Goal: Task Accomplishment & Management: Manage account settings

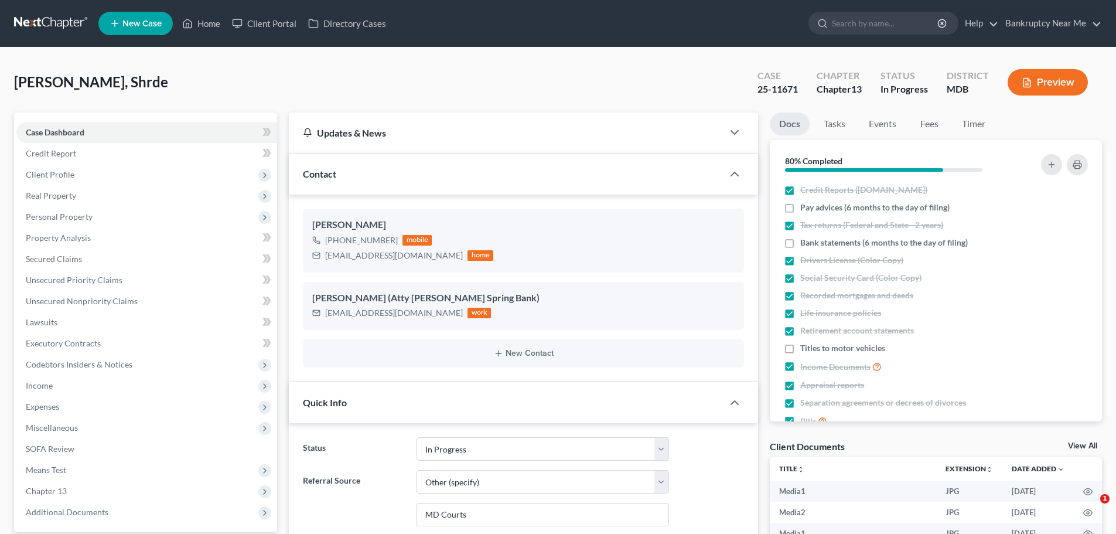
select select "9"
select select "6"
select select "0"
drag, startPoint x: 796, startPoint y: 88, endPoint x: 754, endPoint y: 89, distance: 42.2
click at [754, 89] on div "Case 25-11671" at bounding box center [777, 83] width 59 height 35
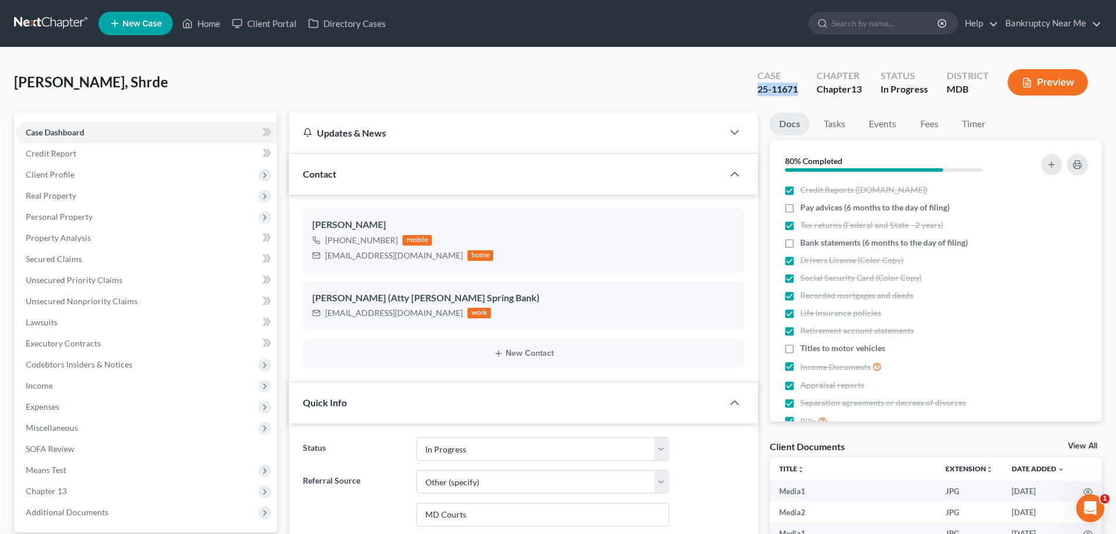
copy div "25-11671"
click at [73, 16] on link at bounding box center [51, 23] width 75 height 21
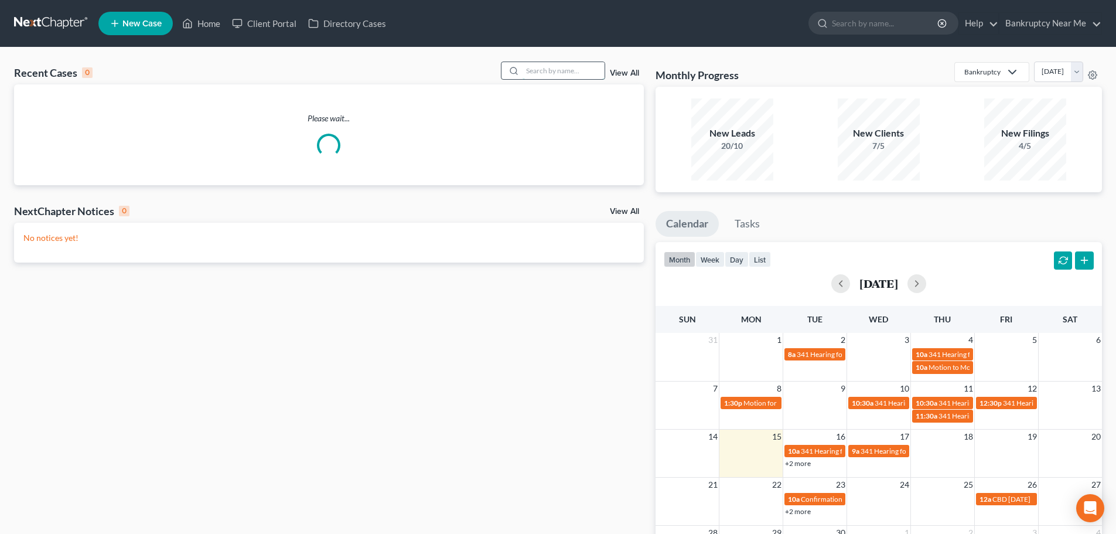
click at [529, 64] on input "search" at bounding box center [564, 70] width 82 height 17
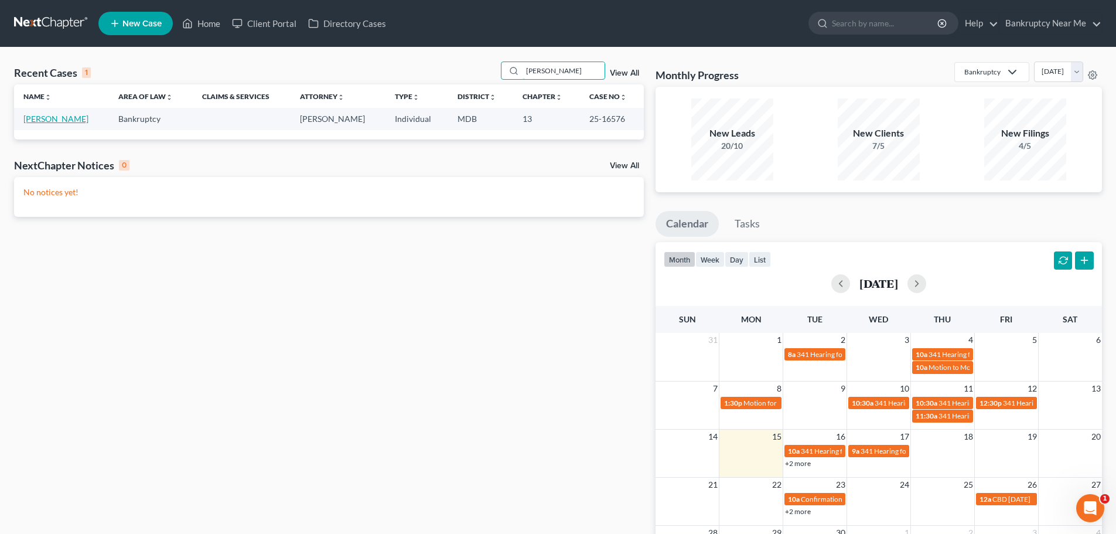
type input "askew"
click at [59, 118] on link "Askew, Kathi" at bounding box center [55, 119] width 65 height 10
select select "6"
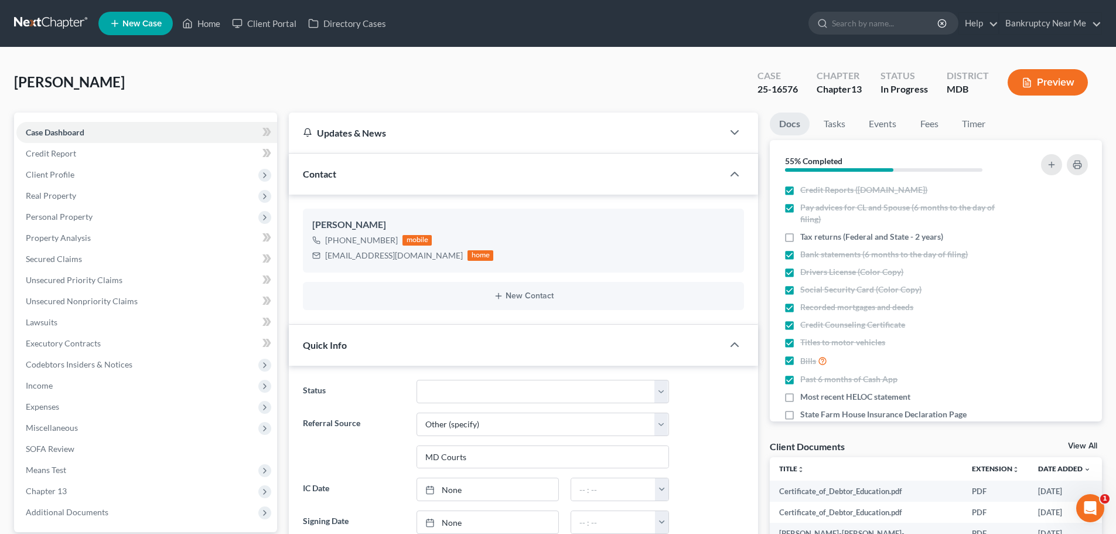
scroll to position [9058, 0]
drag, startPoint x: 801, startPoint y: 87, endPoint x: 754, endPoint y: 91, distance: 46.4
click at [754, 91] on div "Case 25-16576" at bounding box center [777, 83] width 59 height 35
copy div "25-16576"
click at [93, 184] on span "Client Profile" at bounding box center [146, 174] width 261 height 21
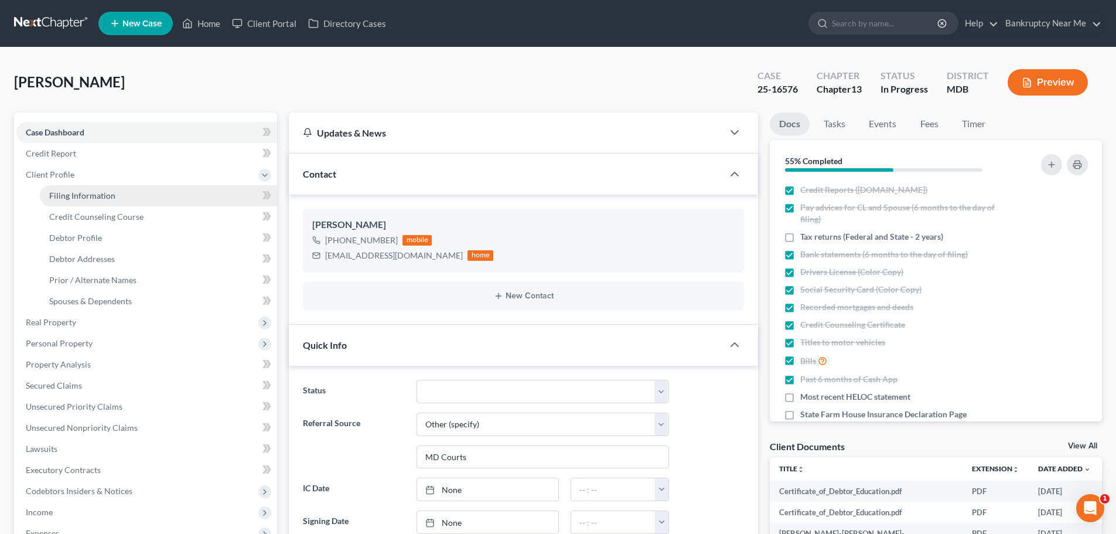
click at [112, 192] on span "Filing Information" at bounding box center [82, 195] width 66 height 10
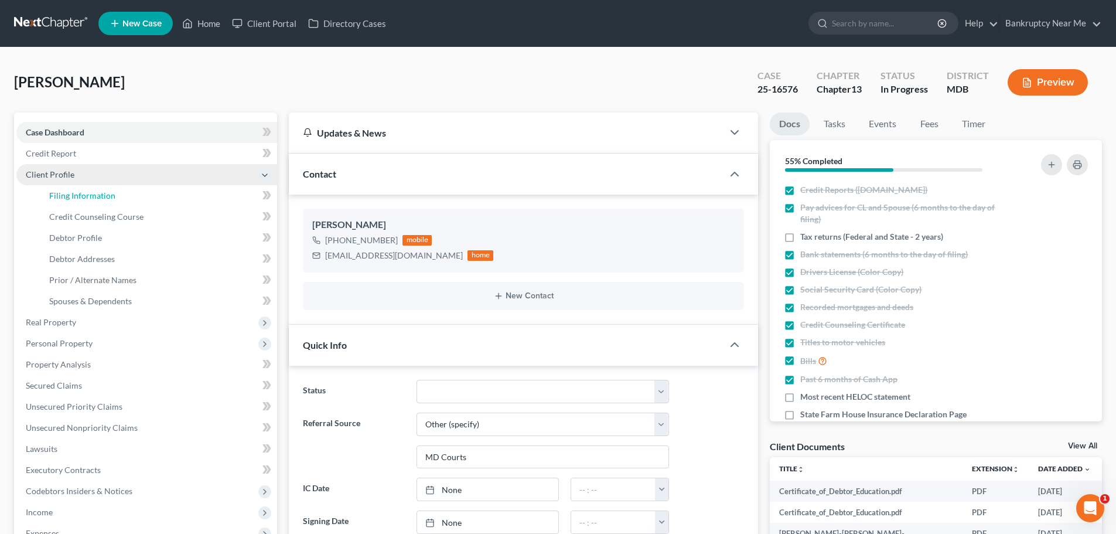
select select "1"
select select "0"
select select "3"
select select "0"
select select "21"
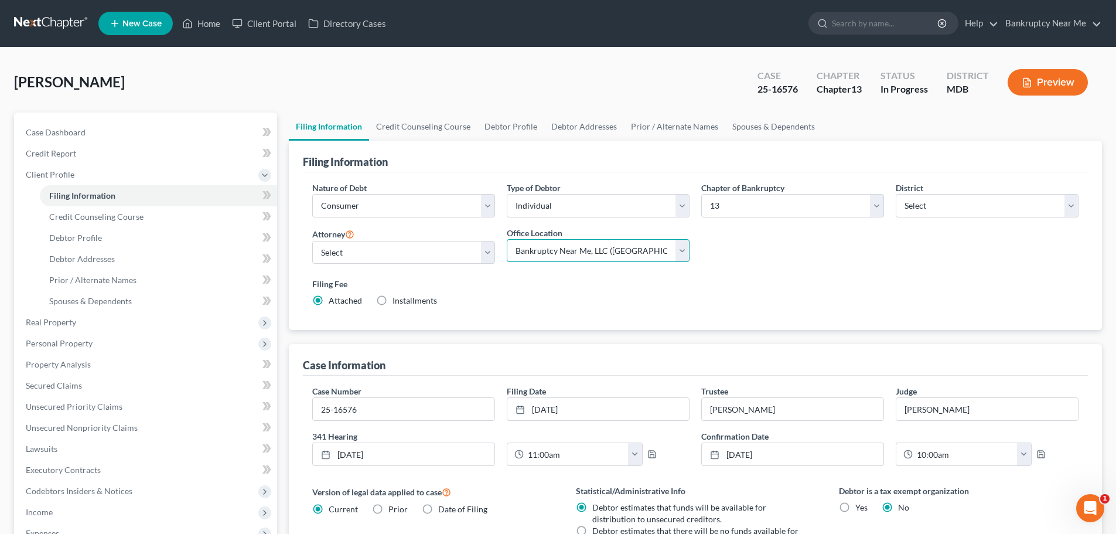
click at [551, 253] on select "Main Office Bankruptcy Near Me, LLC (Santa Ana, CA)" at bounding box center [598, 250] width 183 height 23
click at [507, 239] on select "Main Office Bankruptcy Near Me, LLC (Santa Ana, CA)" at bounding box center [598, 250] width 183 height 23
drag, startPoint x: 123, startPoint y: 124, endPoint x: 212, endPoint y: 121, distance: 88.6
click at [123, 124] on link "Case Dashboard" at bounding box center [146, 132] width 261 height 21
select select "6"
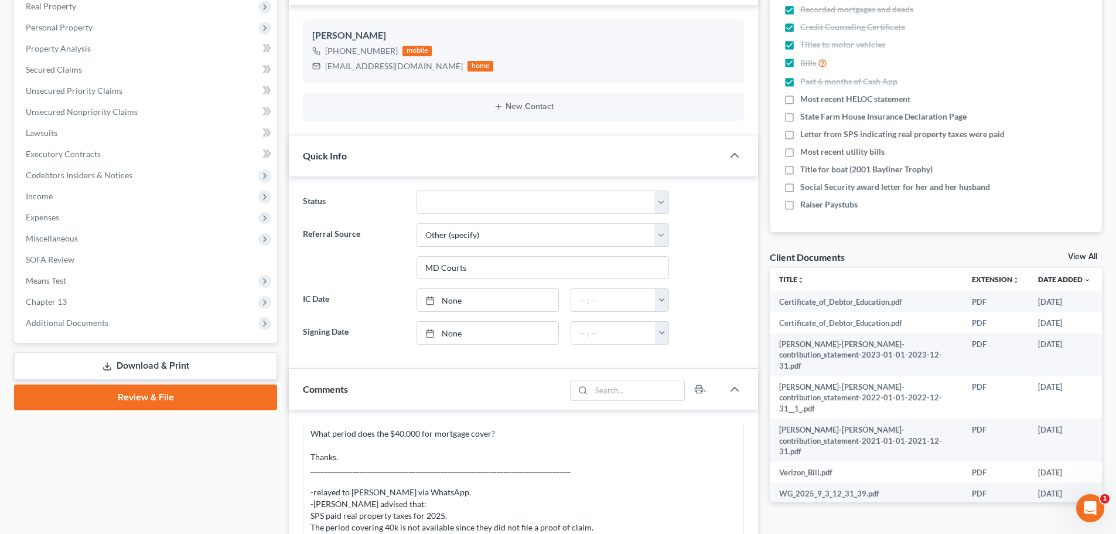
scroll to position [410, 0]
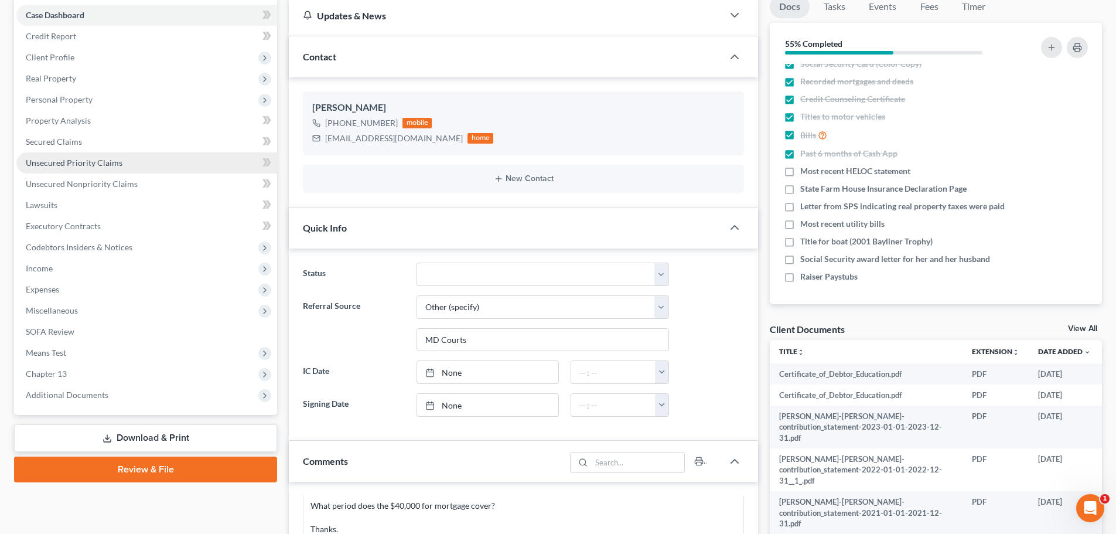
click at [136, 166] on link "Unsecured Priority Claims" at bounding box center [146, 162] width 261 height 21
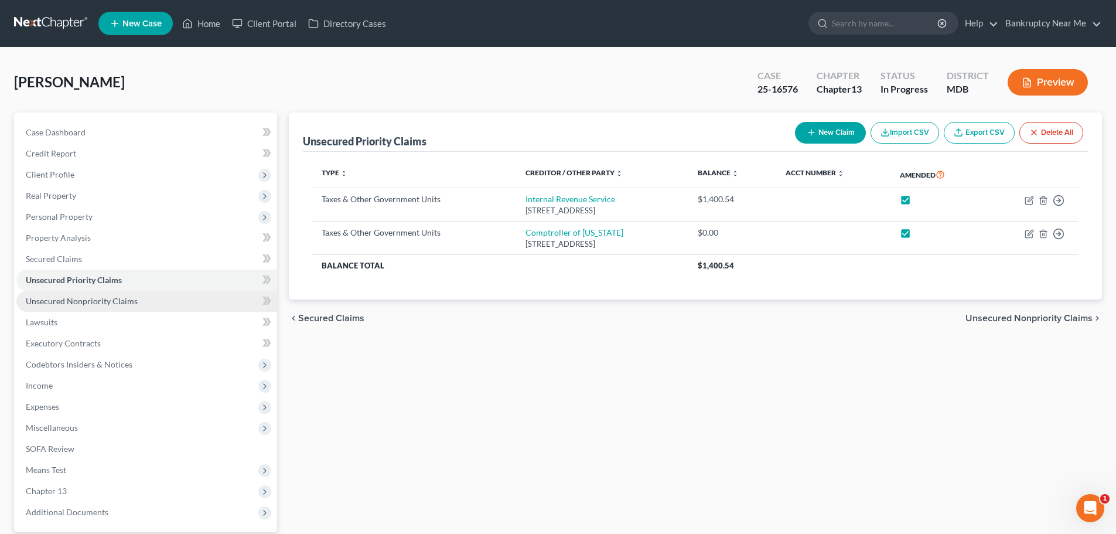
click at [99, 291] on link "Unsecured Nonpriority Claims" at bounding box center [146, 301] width 261 height 21
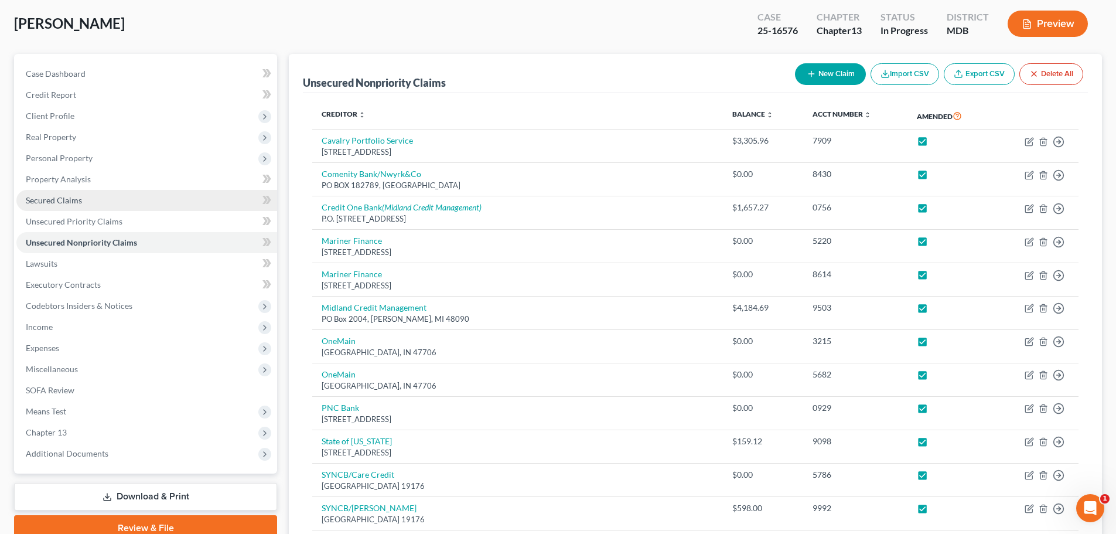
click at [101, 203] on link "Secured Claims" at bounding box center [146, 200] width 261 height 21
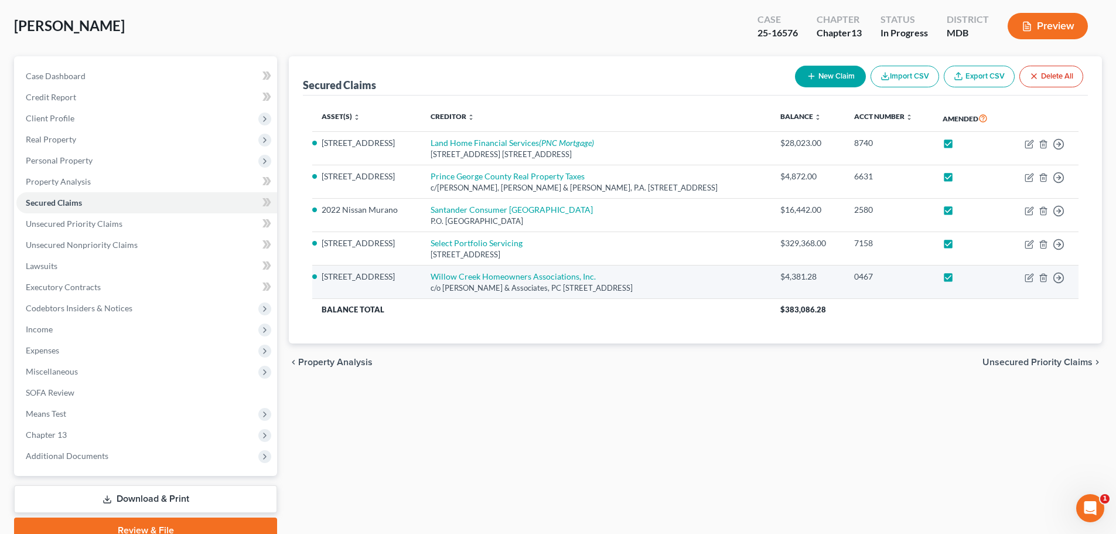
scroll to position [110, 0]
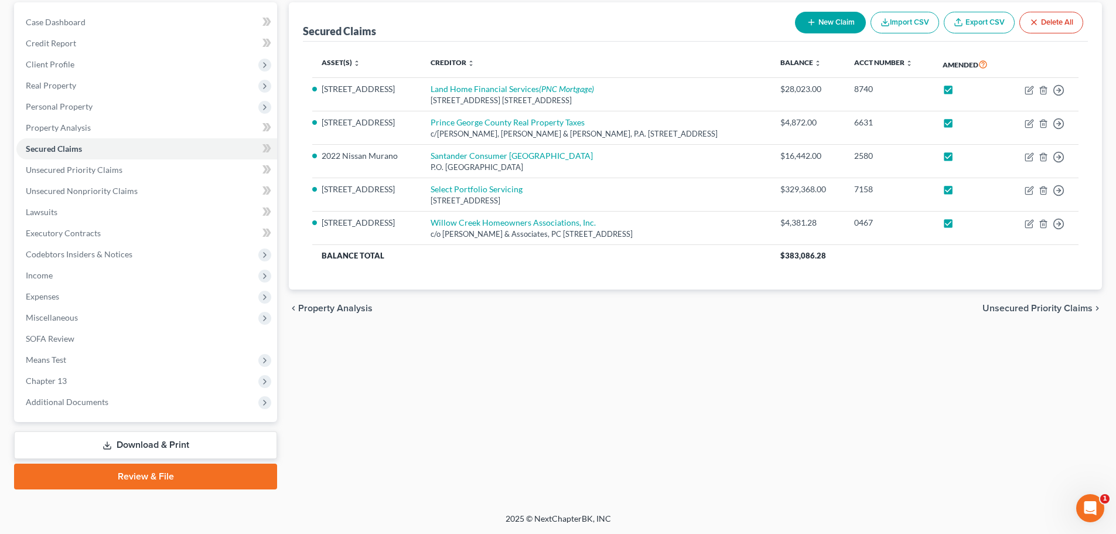
click at [156, 447] on link "Download & Print" at bounding box center [145, 445] width 263 height 28
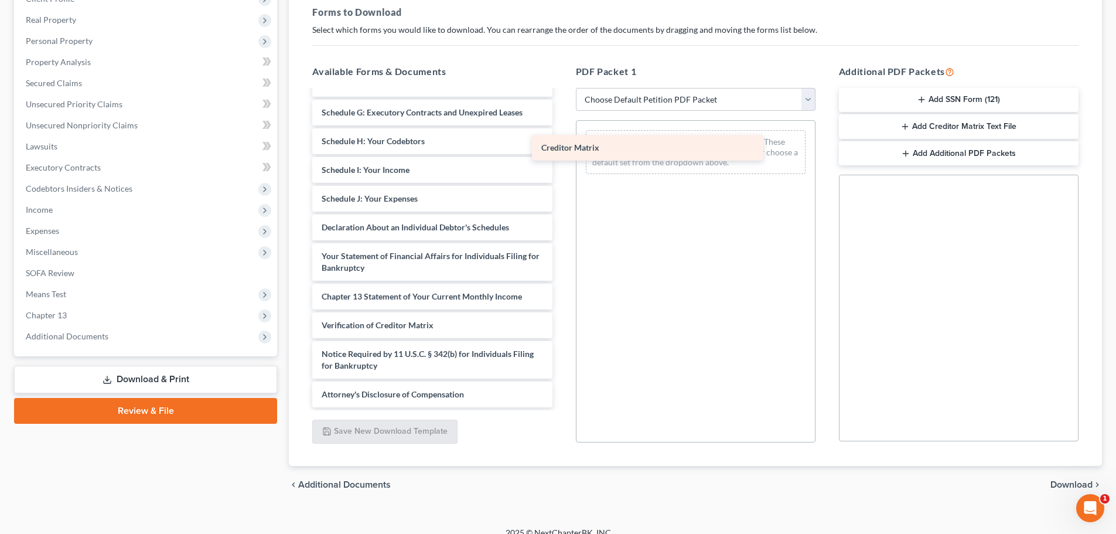
scroll to position [1009, 0]
drag, startPoint x: 440, startPoint y: 299, endPoint x: 672, endPoint y: 141, distance: 280.4
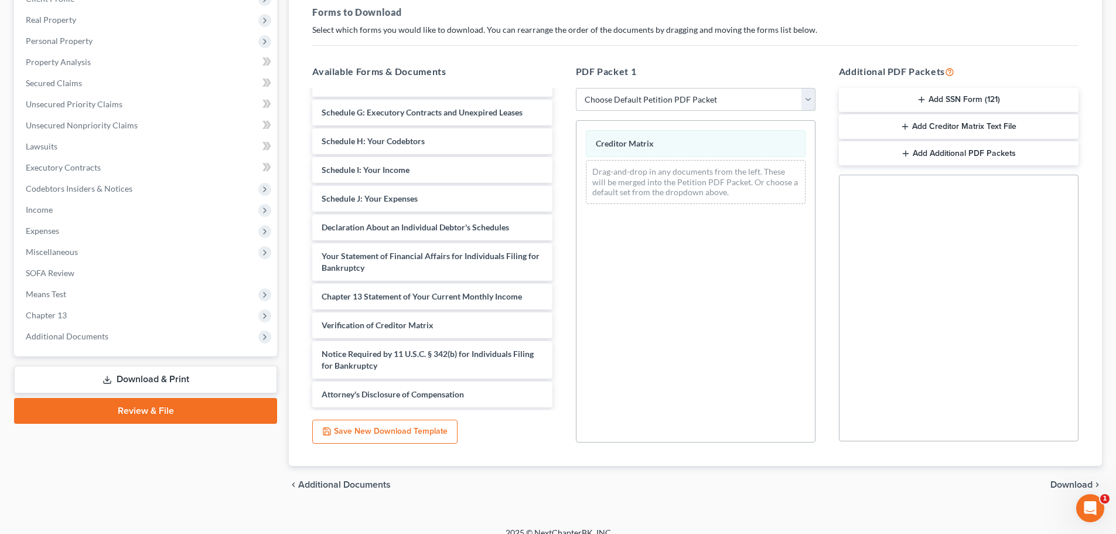
click at [700, 108] on select "Choose Default Petition PDF Packet Complete Bankruptcy Petition (all forms and …" at bounding box center [696, 99] width 240 height 23
select select "2"
click at [576, 88] on select "Choose Default Petition PDF Packet Complete Bankruptcy Petition (all forms and …" at bounding box center [696, 99] width 240 height 23
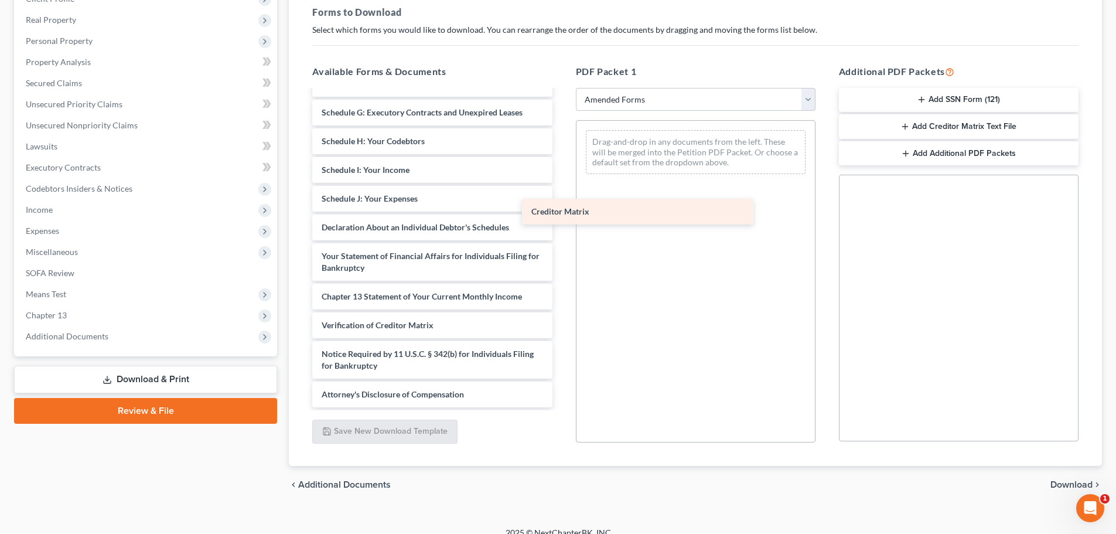
scroll to position [175, 0]
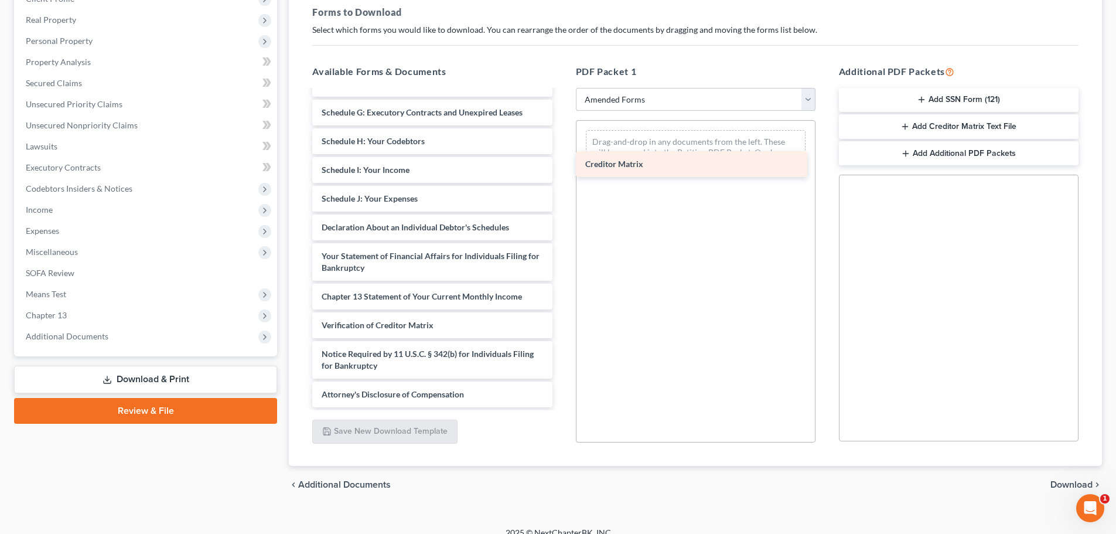
drag, startPoint x: 436, startPoint y: 304, endPoint x: 700, endPoint y: 172, distance: 295.1
click at [561, 172] on div "Creditor Matrix Voluntary Petition for Individuals Filing for Bankruptcy Summar…" at bounding box center [432, 162] width 258 height 492
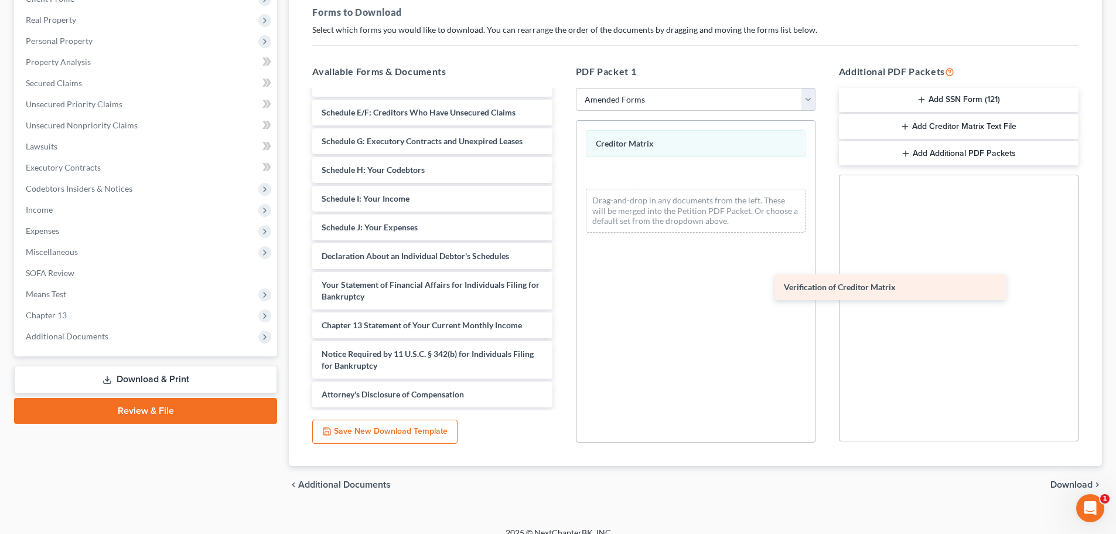
scroll to position [147, 0]
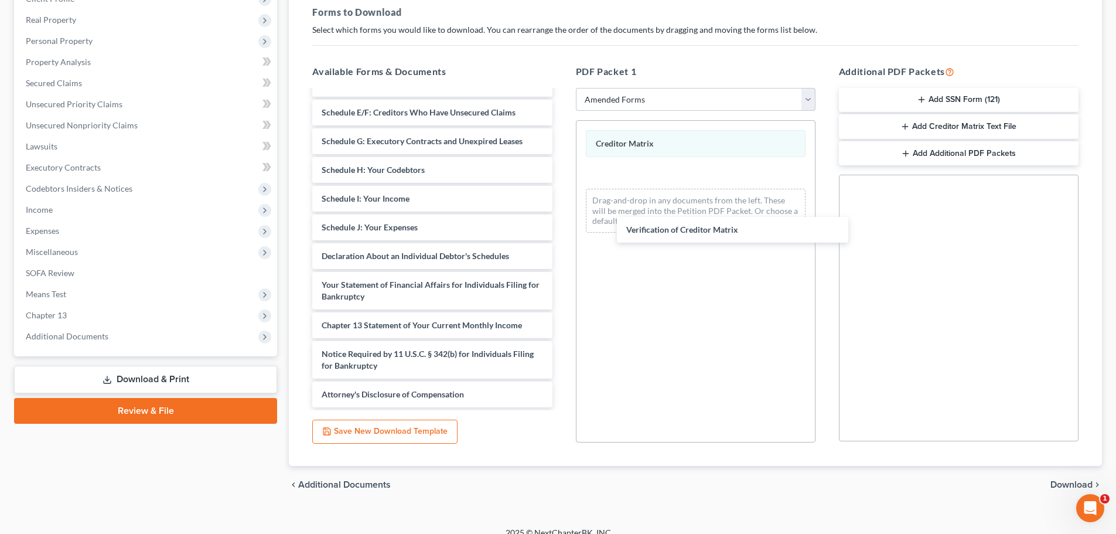
drag, startPoint x: 403, startPoint y: 326, endPoint x: 813, endPoint y: 273, distance: 414.3
click at [561, 230] on div "Verification of Creditor Matrix Voluntary Petition for Individuals Filing for B…" at bounding box center [432, 175] width 258 height 463
click at [1070, 486] on span "Download" at bounding box center [1072, 484] width 42 height 9
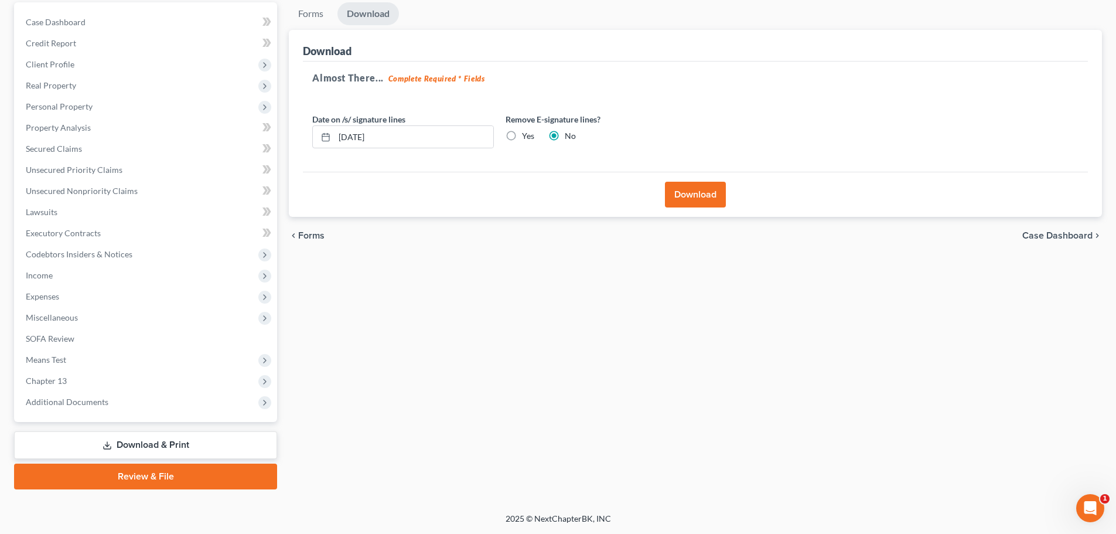
click at [702, 185] on button "Download" at bounding box center [695, 195] width 61 height 26
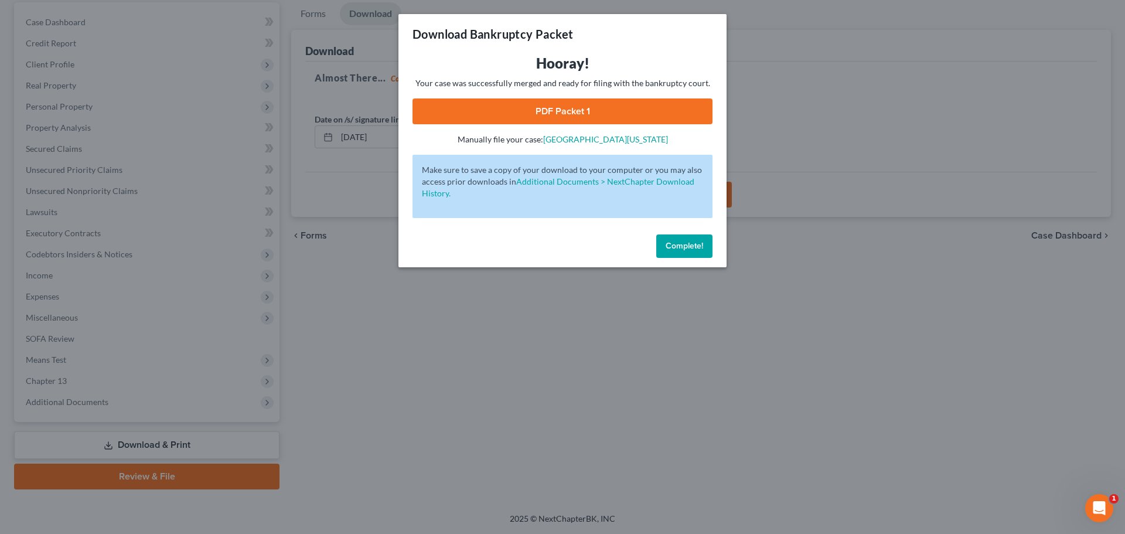
click at [621, 111] on link "PDF Packet 1" at bounding box center [563, 111] width 300 height 26
click at [674, 250] on span "Complete!" at bounding box center [685, 246] width 38 height 10
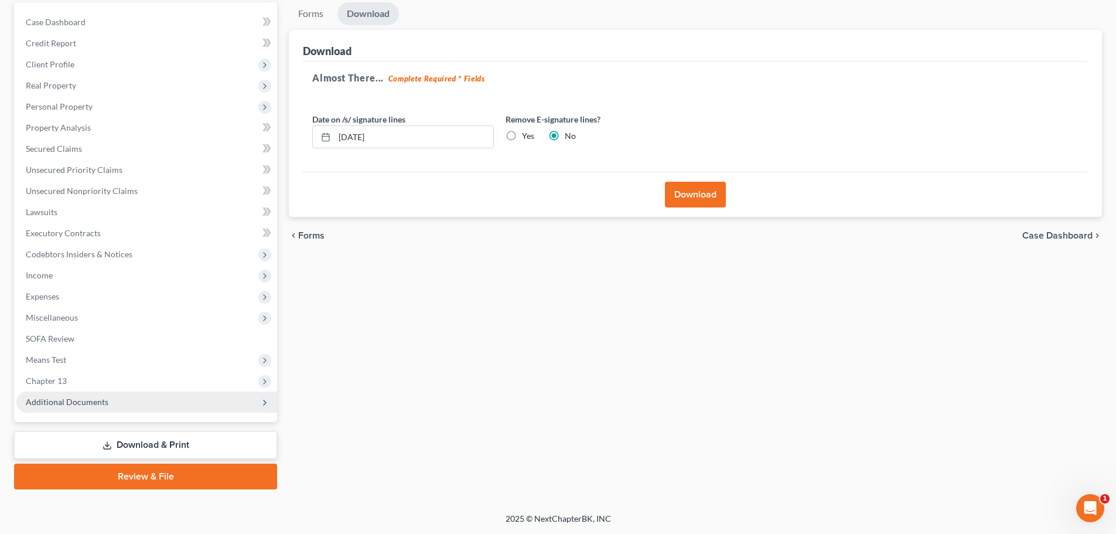
click at [116, 404] on span "Additional Documents" at bounding box center [146, 401] width 261 height 21
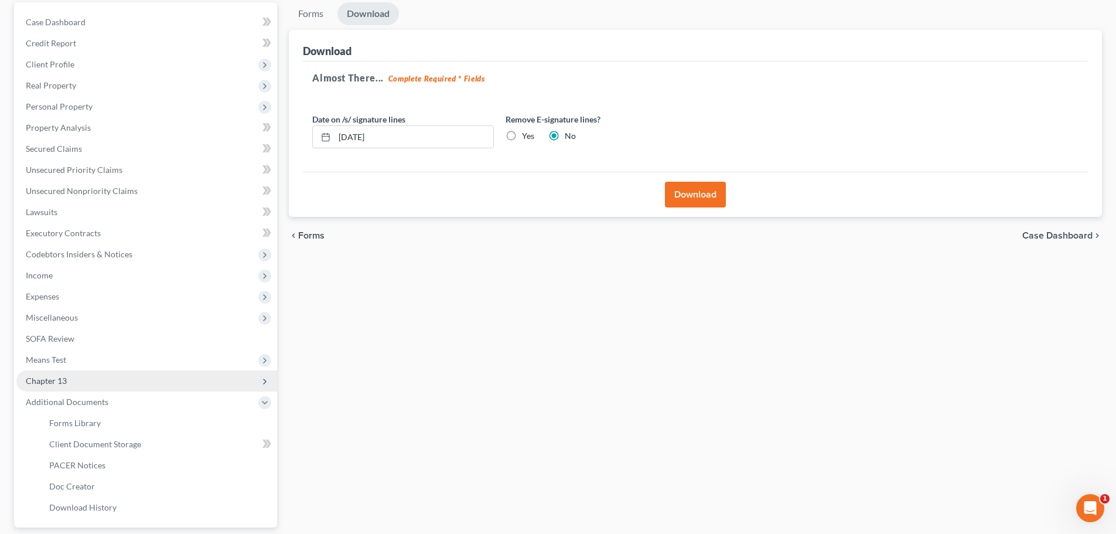
click at [79, 384] on span "Chapter 13" at bounding box center [146, 380] width 261 height 21
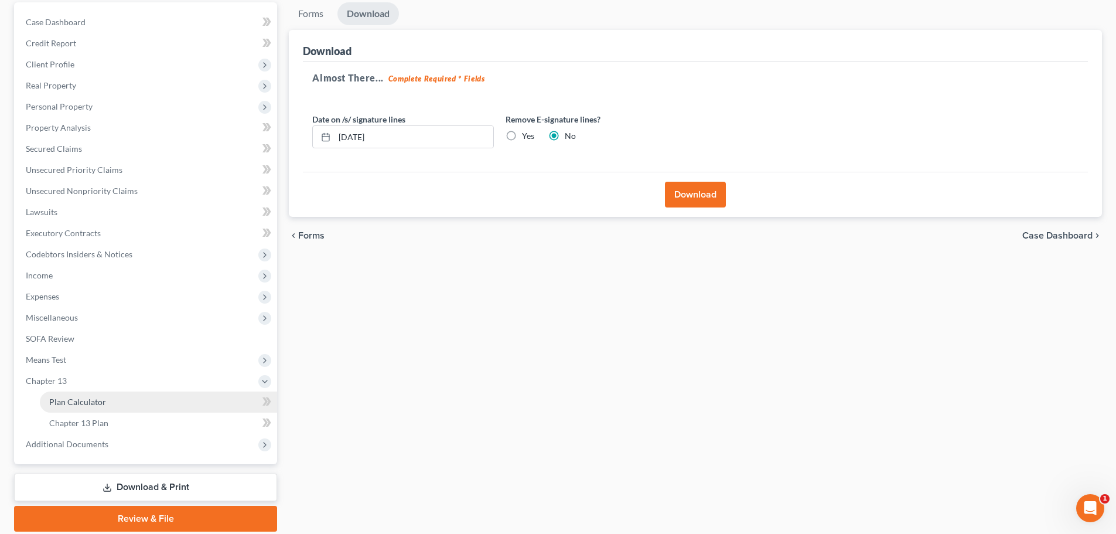
click at [100, 406] on span "Plan Calculator" at bounding box center [77, 402] width 57 height 10
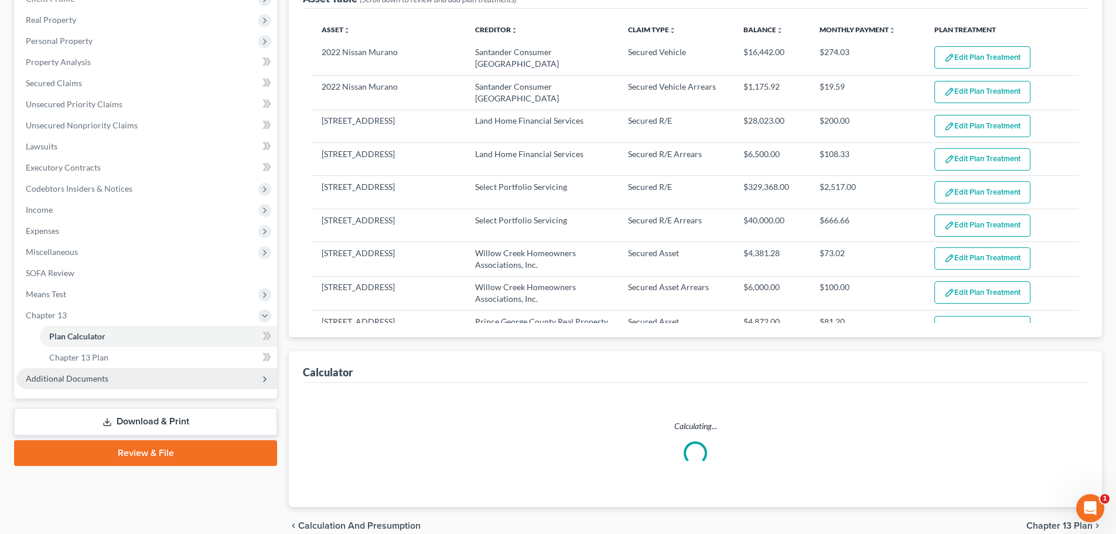
select select "59"
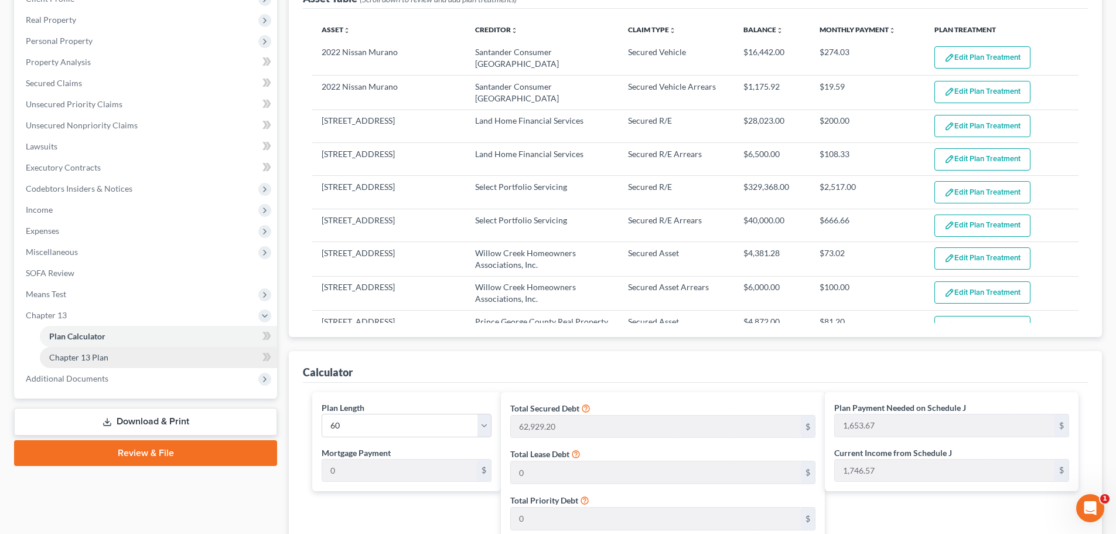
click at [97, 347] on link "Chapter 13 Plan" at bounding box center [158, 357] width 237 height 21
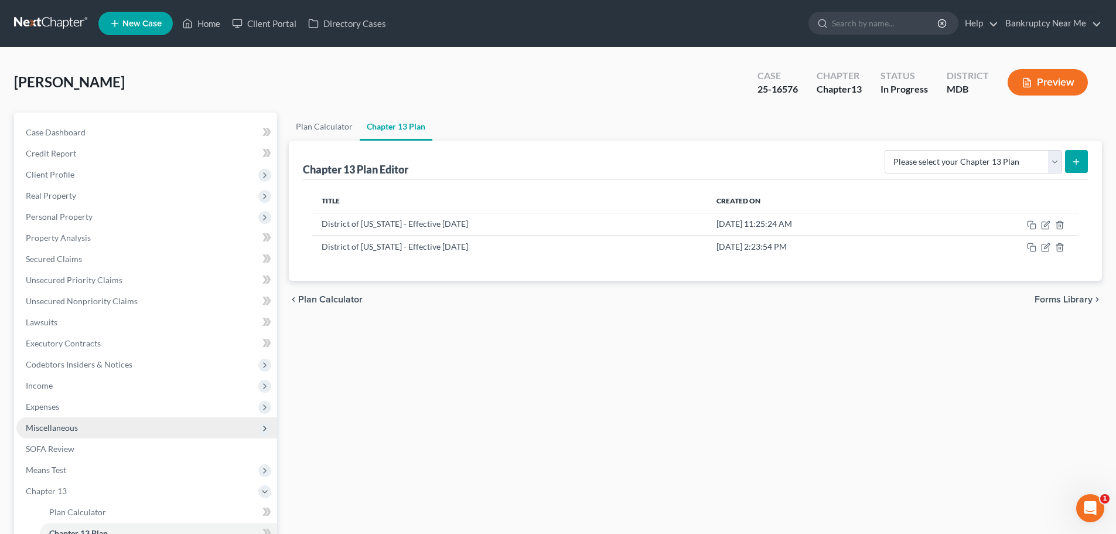
click at [77, 424] on span "Miscellaneous" at bounding box center [52, 428] width 52 height 10
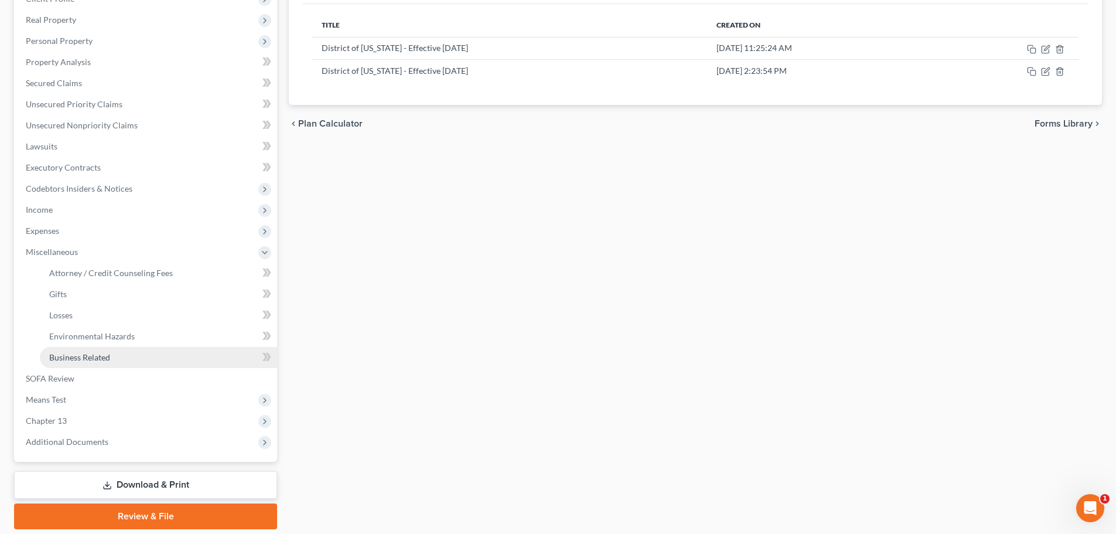
click at [103, 354] on span "Business Related" at bounding box center [79, 357] width 61 height 10
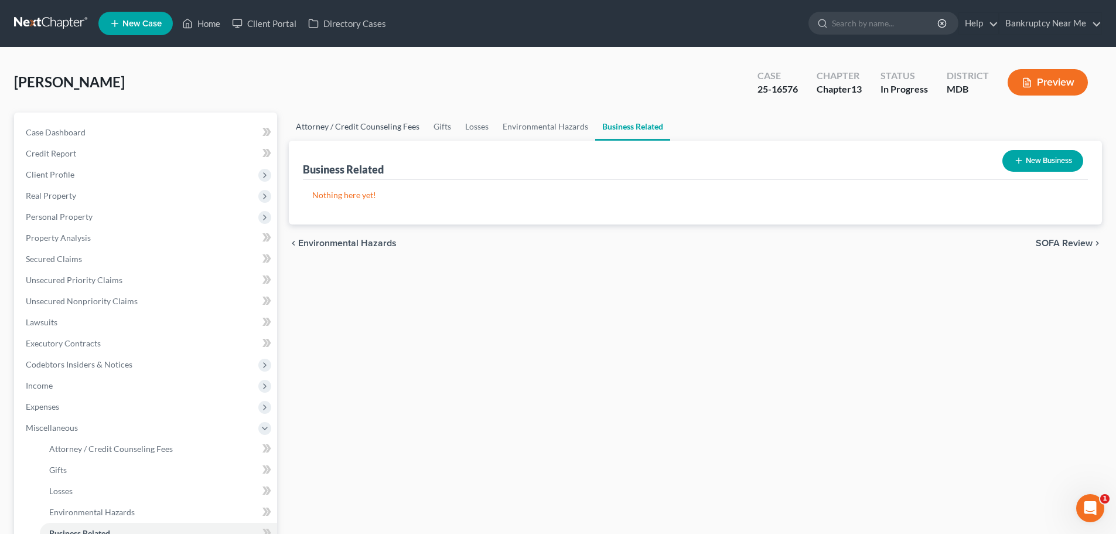
click at [364, 132] on link "Attorney / Credit Counseling Fees" at bounding box center [358, 127] width 138 height 28
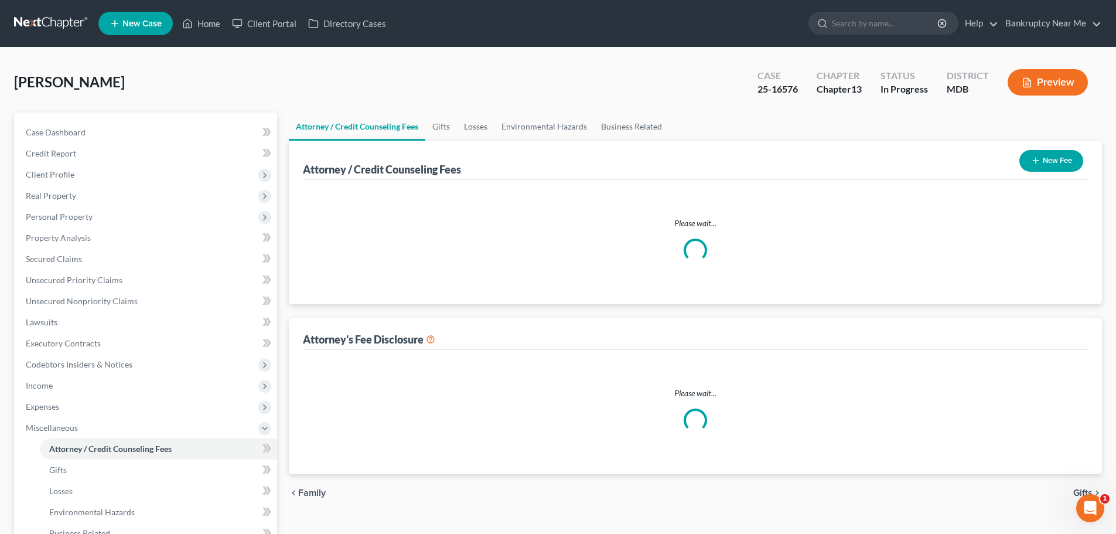
select select "1"
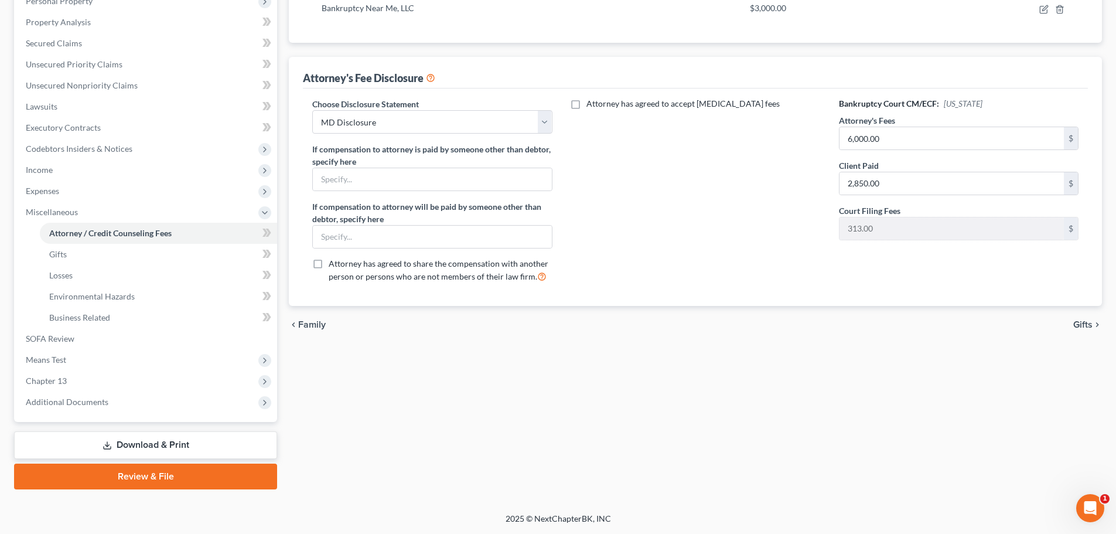
click at [152, 445] on link "Download & Print" at bounding box center [145, 445] width 263 height 28
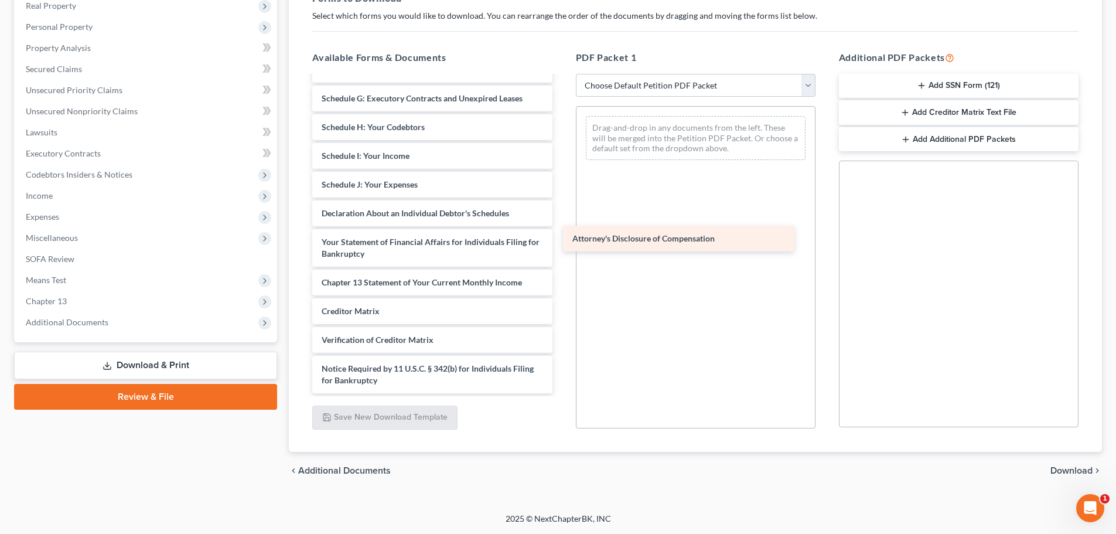
scroll to position [1009, 0]
drag, startPoint x: 403, startPoint y: 374, endPoint x: 673, endPoint y: 190, distance: 326.9
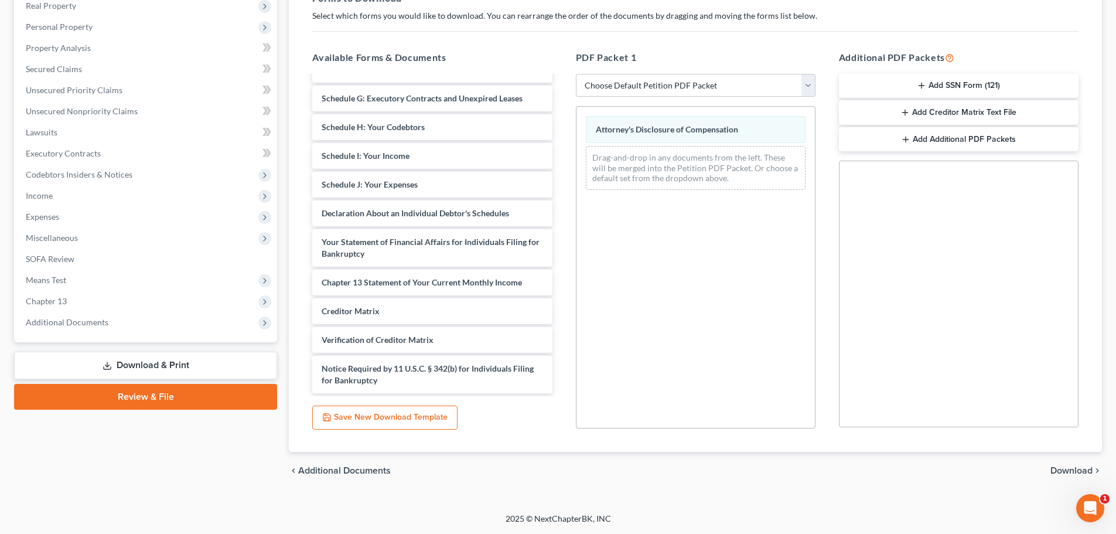
click at [1065, 475] on span "Download" at bounding box center [1072, 470] width 42 height 9
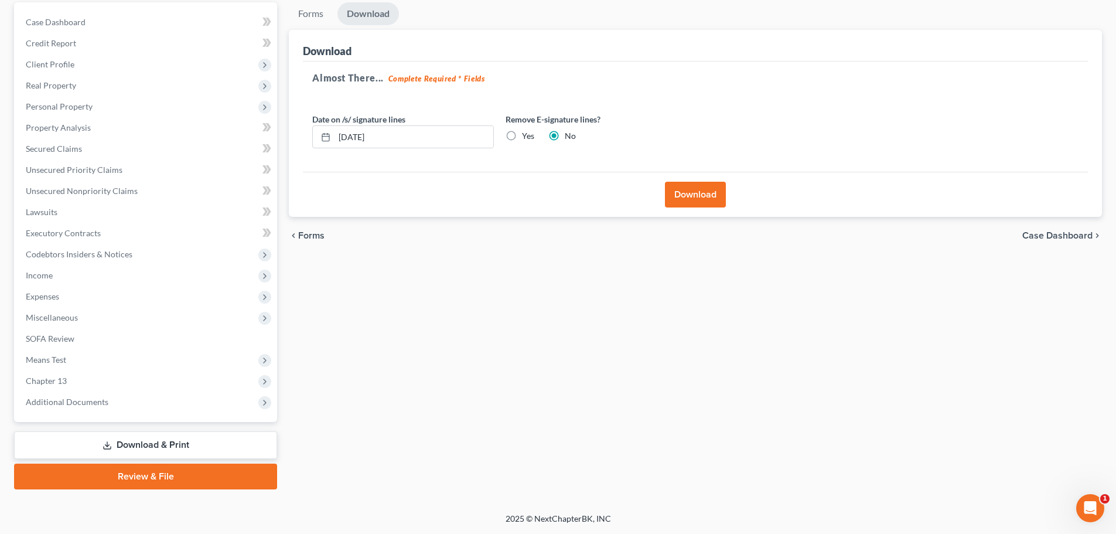
click at [698, 186] on button "Download" at bounding box center [695, 195] width 61 height 26
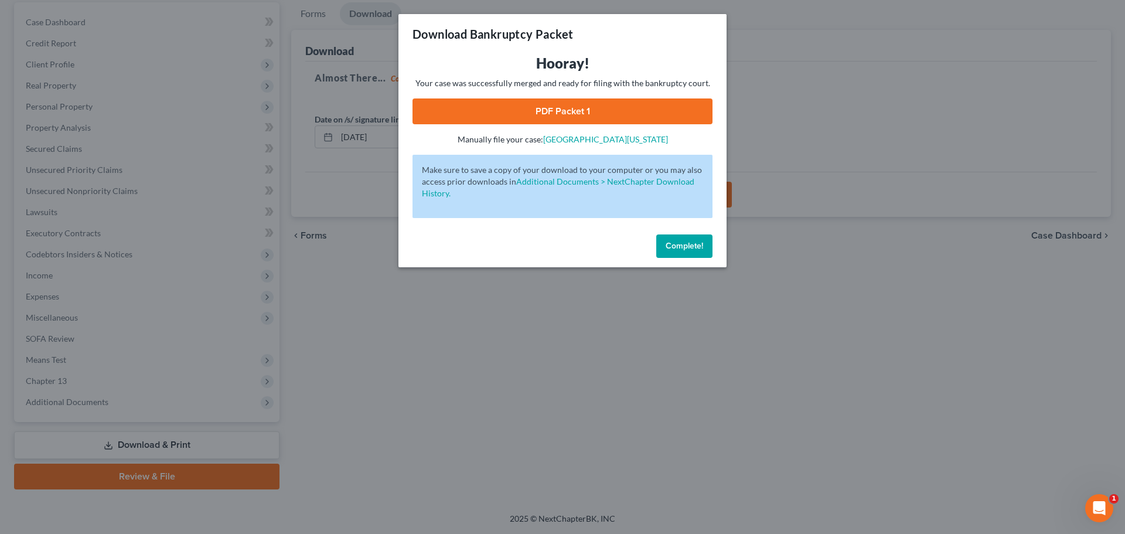
click at [572, 85] on p "Your case was successfully merged and ready for filing with the bankruptcy cour…" at bounding box center [563, 83] width 300 height 12
click at [564, 115] on link "PDF Packet 1" at bounding box center [563, 111] width 300 height 26
click at [670, 254] on button "Complete!" at bounding box center [684, 245] width 56 height 23
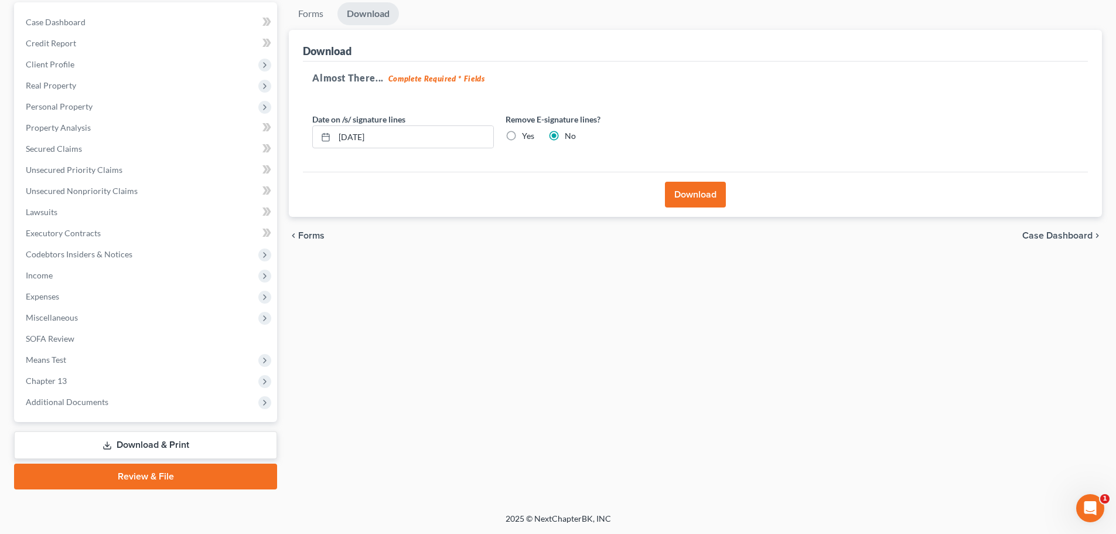
click at [183, 448] on link "Download & Print" at bounding box center [145, 445] width 263 height 28
click at [186, 441] on link "Download & Print" at bounding box center [145, 445] width 263 height 28
click at [198, 390] on span "Chapter 13" at bounding box center [146, 380] width 261 height 21
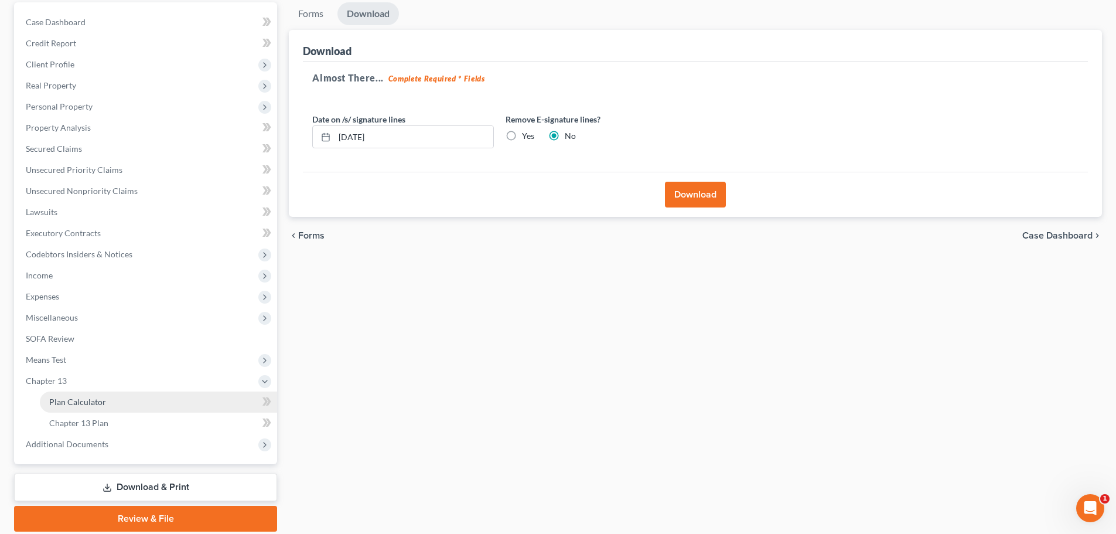
click at [107, 394] on link "Plan Calculator" at bounding box center [158, 401] width 237 height 21
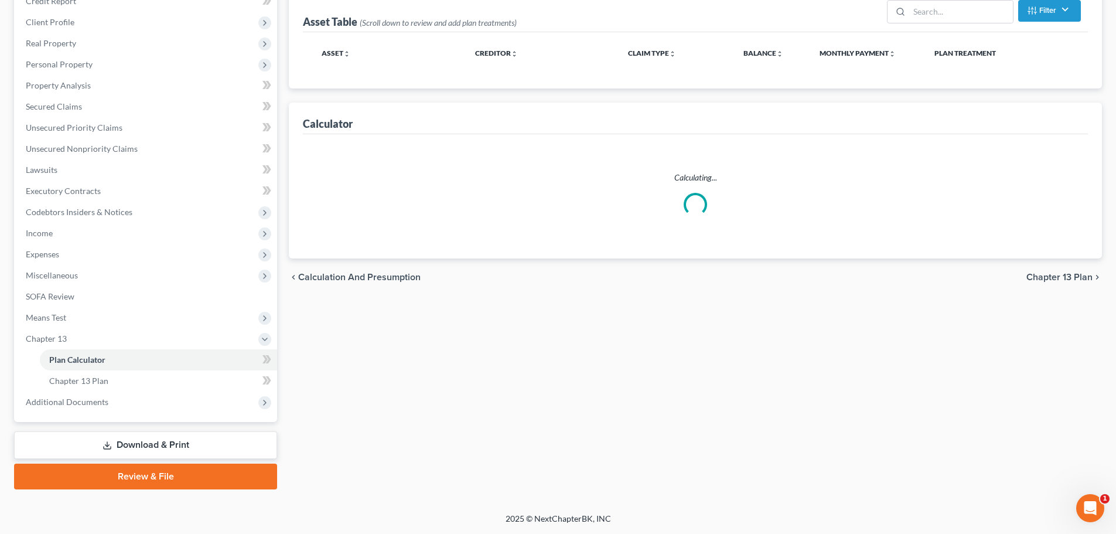
select select "59"
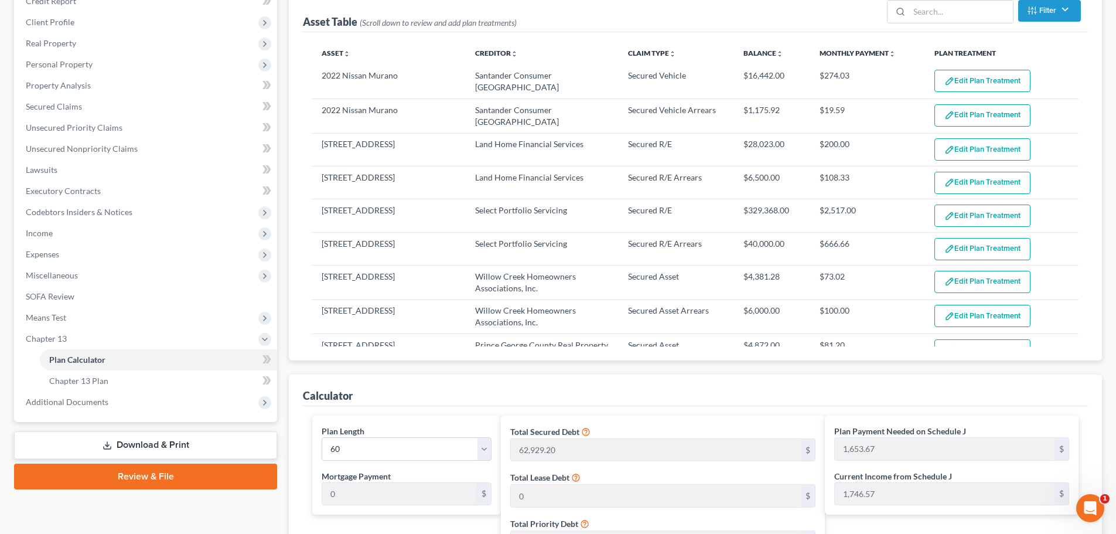
click at [147, 445] on link "Download & Print" at bounding box center [145, 445] width 263 height 28
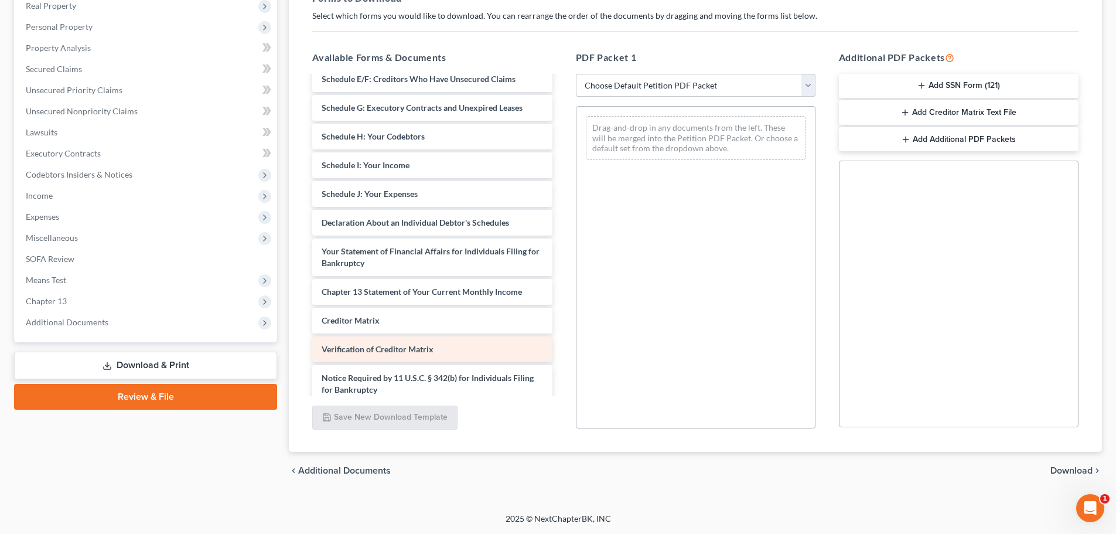
scroll to position [979, 0]
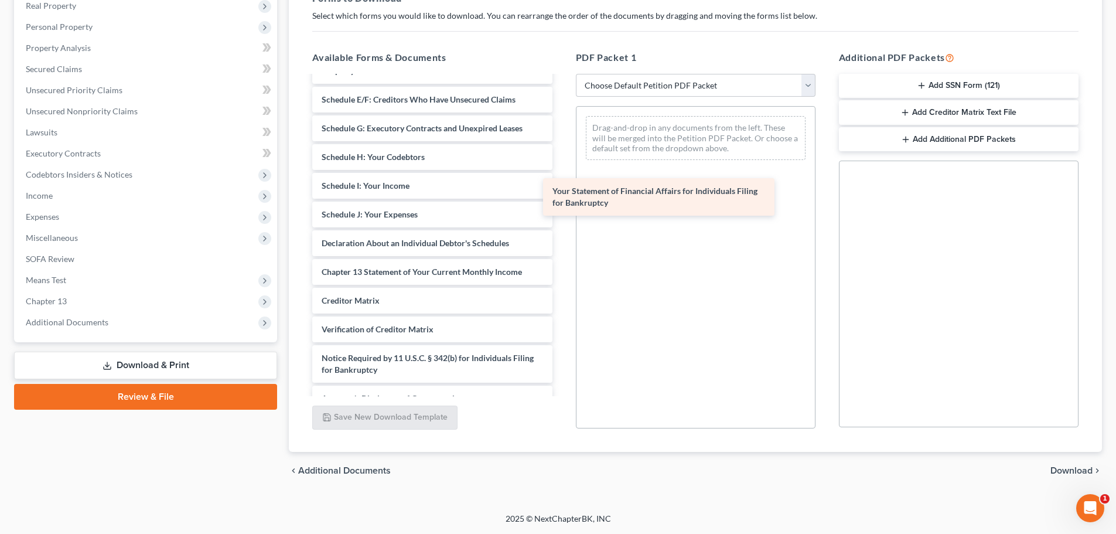
drag, startPoint x: 436, startPoint y: 282, endPoint x: 667, endPoint y: 202, distance: 244.7
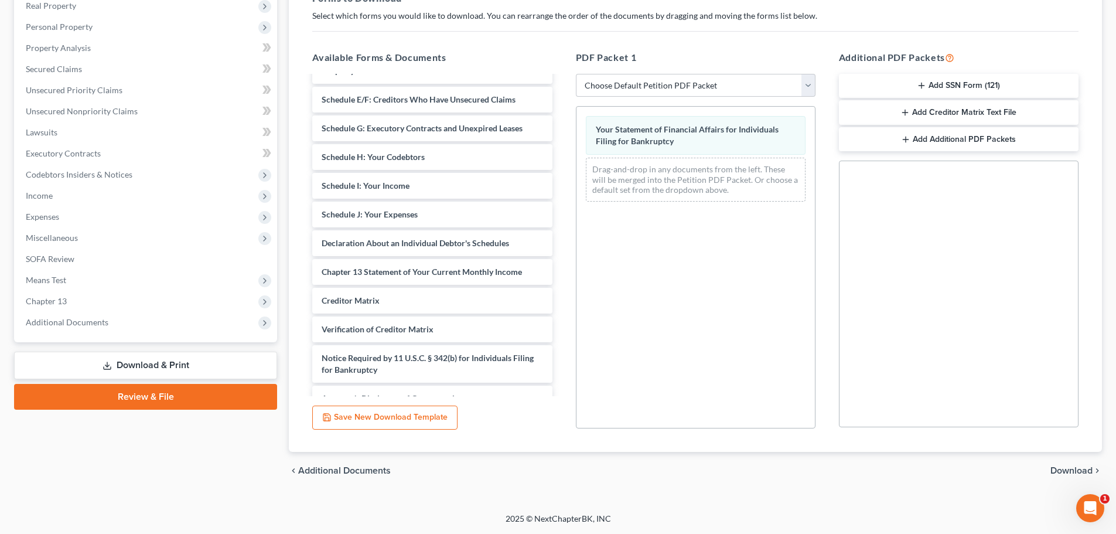
click at [1063, 472] on span "Download" at bounding box center [1072, 470] width 42 height 9
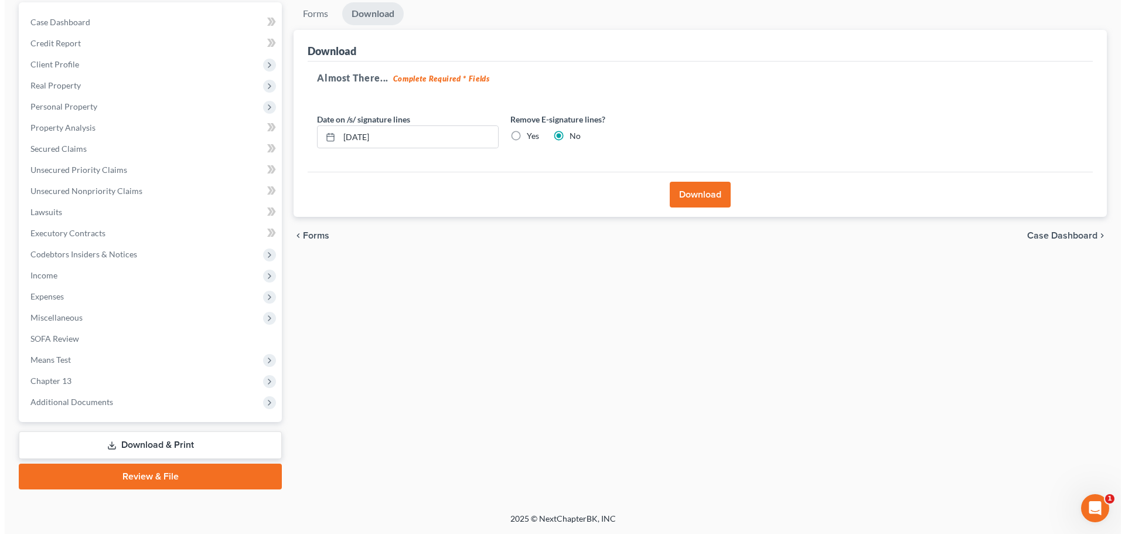
scroll to position [110, 0]
click at [692, 193] on button "Download" at bounding box center [695, 195] width 61 height 26
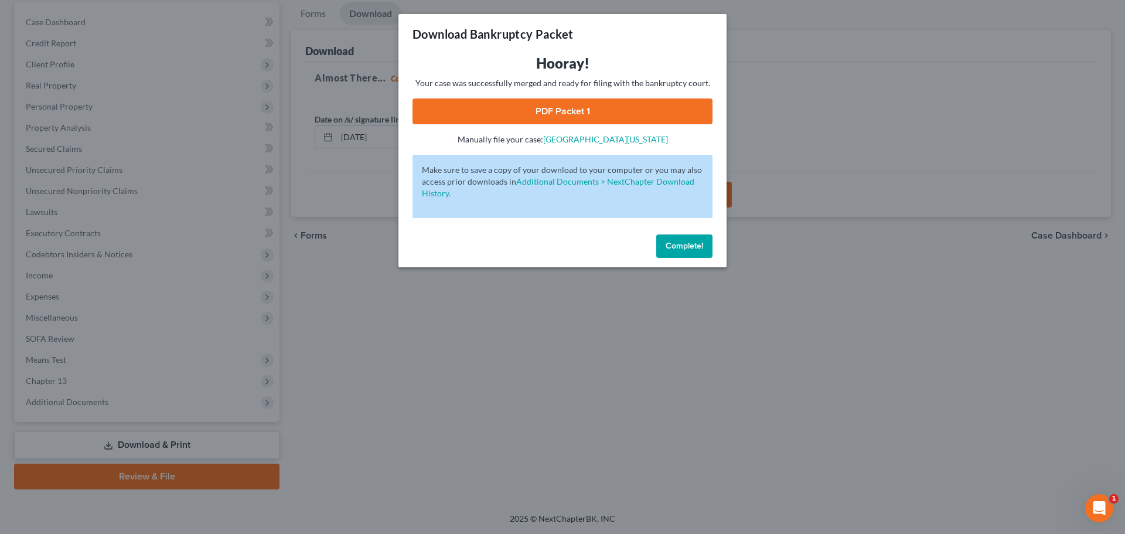
click at [599, 125] on div "Hooray! Your case was successfully merged and ready for filing with the bankrup…" at bounding box center [563, 99] width 300 height 91
click at [598, 114] on link "PDF Packet 1" at bounding box center [563, 111] width 300 height 26
drag, startPoint x: 679, startPoint y: 251, endPoint x: 601, endPoint y: 229, distance: 81.1
click at [678, 251] on button "Complete!" at bounding box center [684, 245] width 56 height 23
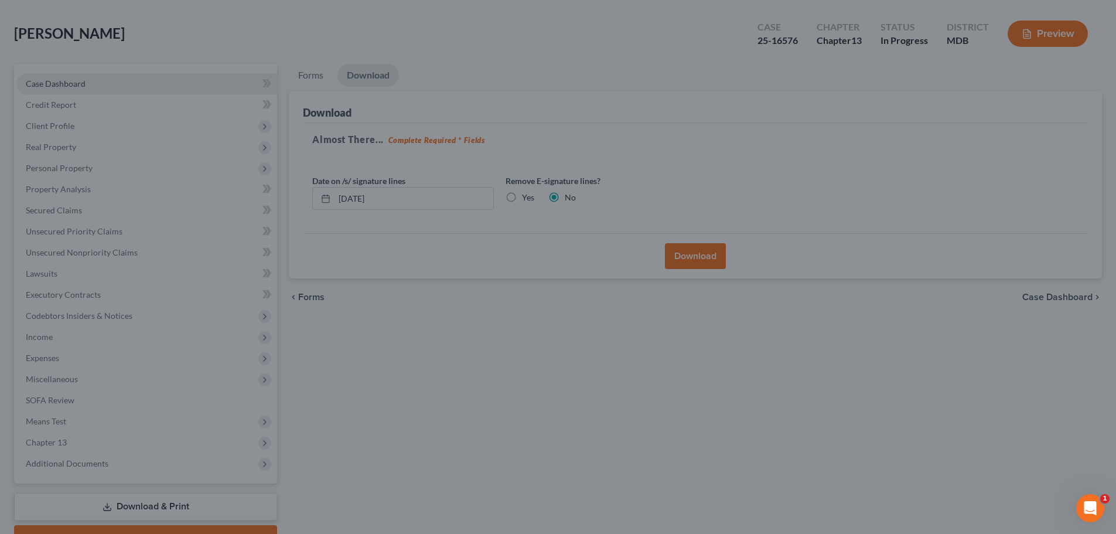
scroll to position [0, 0]
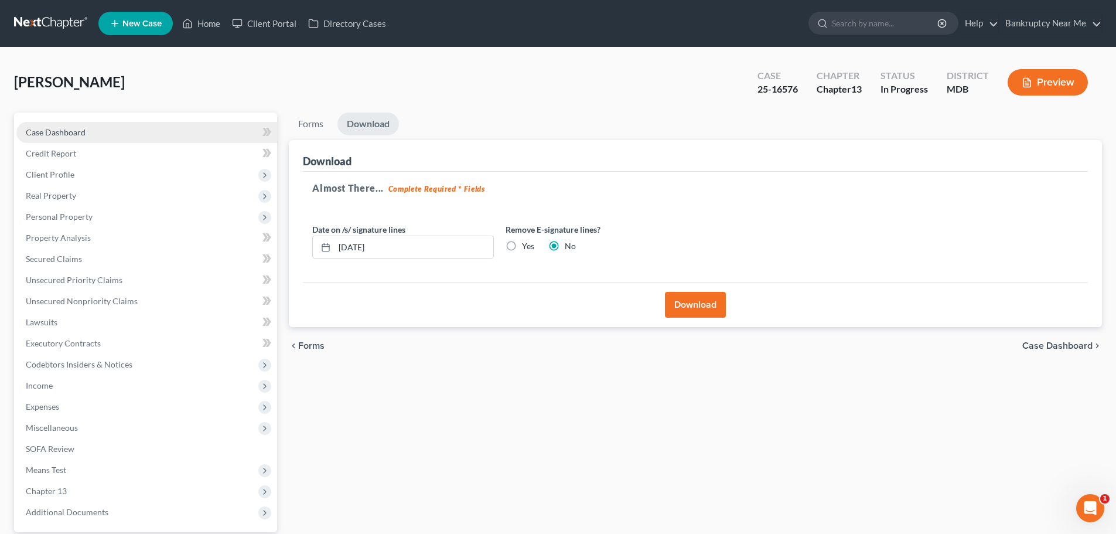
click at [107, 134] on link "Case Dashboard" at bounding box center [146, 132] width 261 height 21
select select "6"
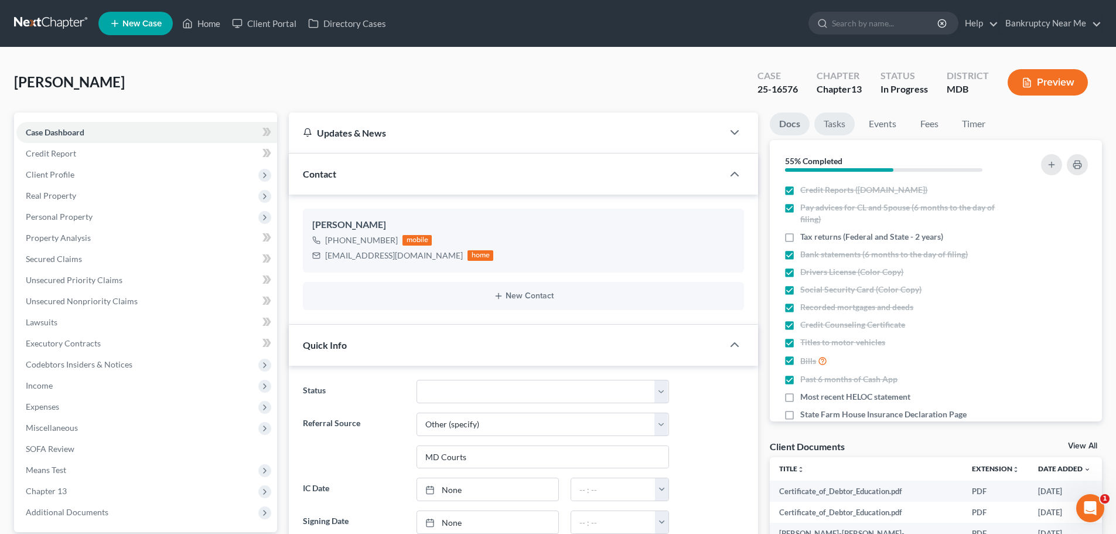
scroll to position [9058, 0]
click at [842, 127] on link "Tasks" at bounding box center [835, 124] width 40 height 23
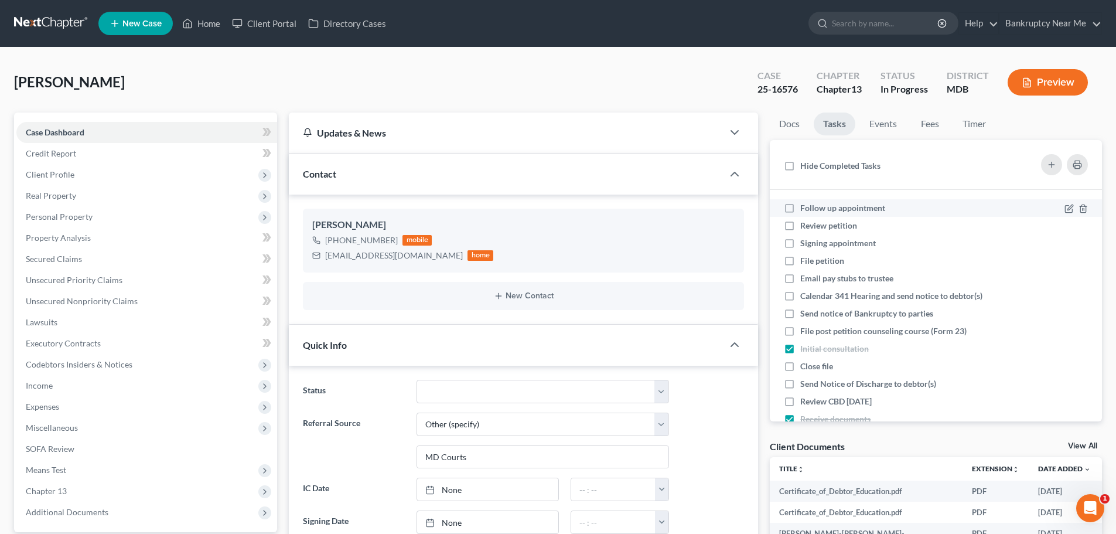
click at [857, 203] on span "Follow up appointment" at bounding box center [843, 208] width 85 height 10
click at [813, 203] on input "Follow up appointment" at bounding box center [809, 206] width 8 height 8
checkbox input "true"
click at [837, 220] on span "Review petition" at bounding box center [829, 225] width 57 height 10
click at [813, 220] on input "Review petition" at bounding box center [809, 224] width 8 height 8
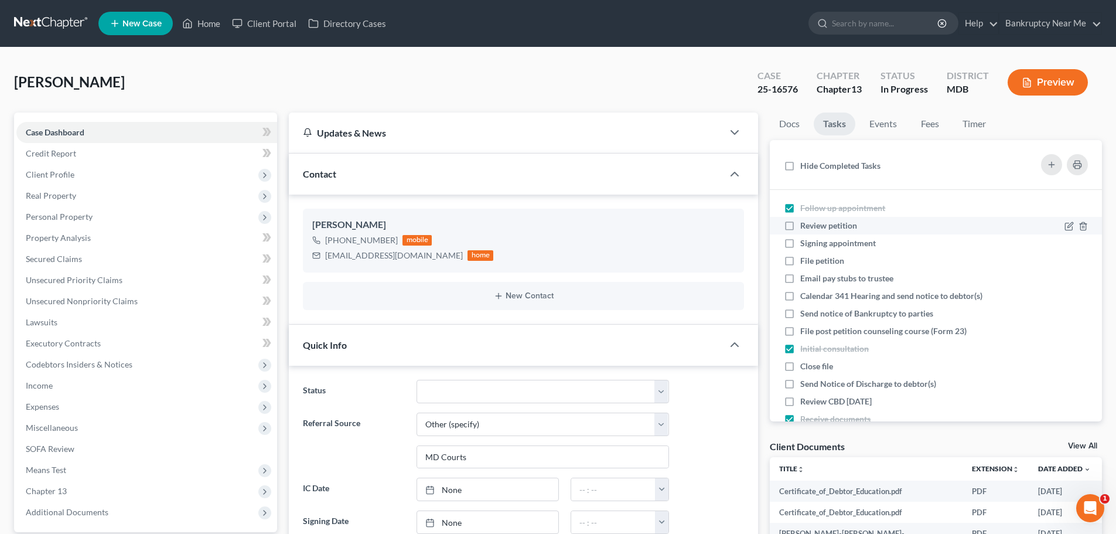
checkbox input "true"
click at [834, 237] on div "Signing appointment" at bounding box center [843, 243] width 85 height 12
click at [813, 237] on input "Signing appointment" at bounding box center [809, 241] width 8 height 8
checkbox input "true"
click at [830, 252] on li "File petition" at bounding box center [936, 261] width 332 height 18
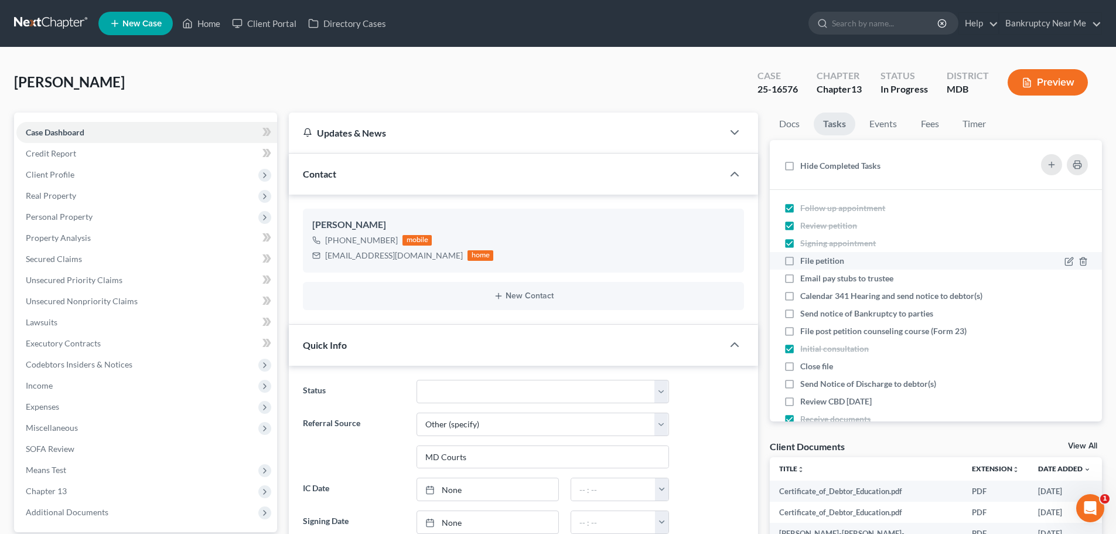
click at [831, 261] on span "File petition" at bounding box center [823, 261] width 44 height 10
click at [813, 261] on input "File petition" at bounding box center [809, 259] width 8 height 8
checkbox input "true"
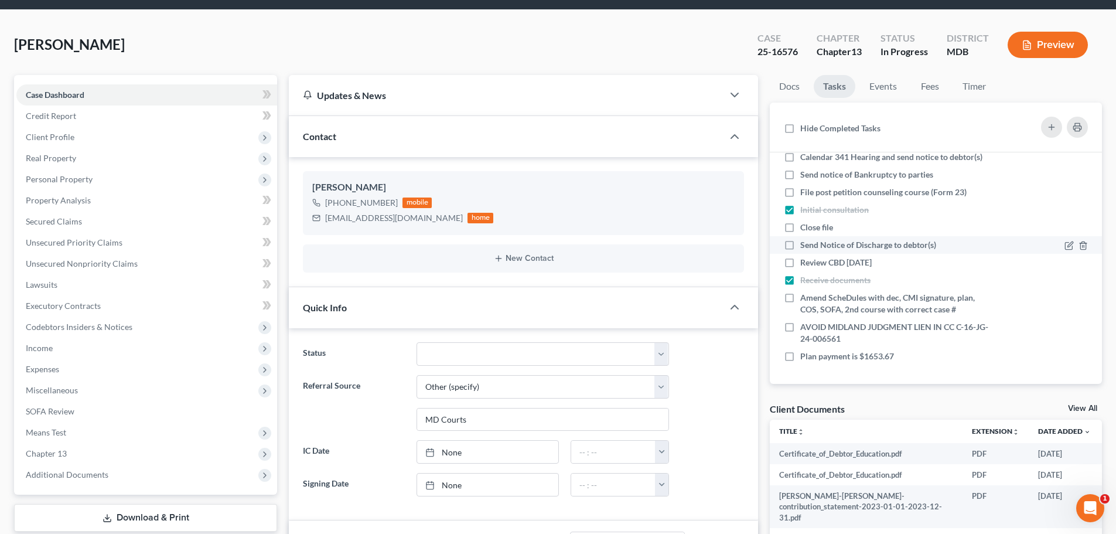
scroll to position [59, 0]
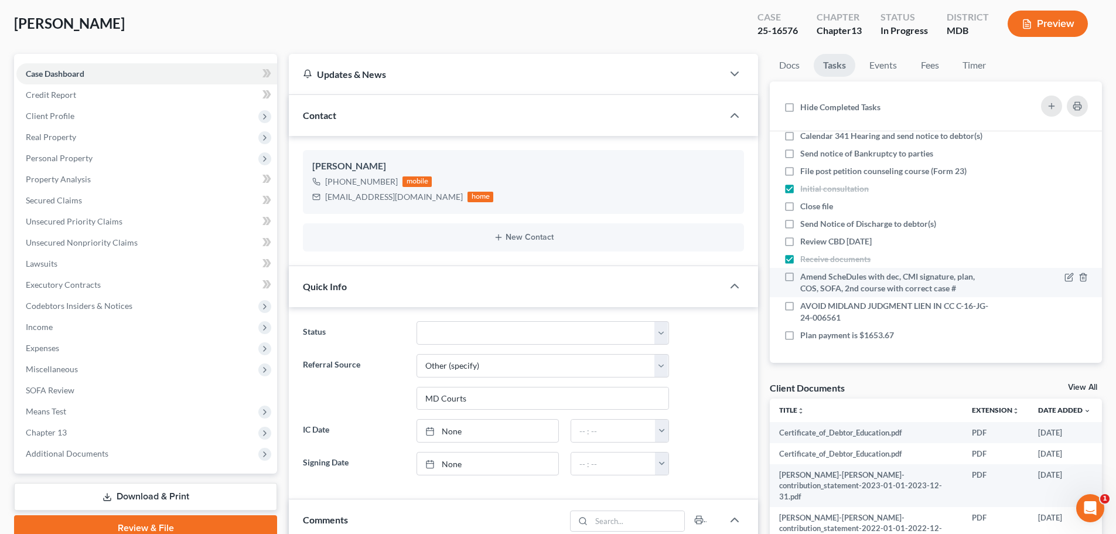
click at [870, 285] on span "Amend ScheDules with dec, CMI signature, plan, COS, SOFA, 2nd course with corre…" at bounding box center [888, 282] width 175 height 22
click at [813, 278] on input "Amend ScheDules with dec, CMI signature, plan, COS, SOFA, 2nd course with corre…" at bounding box center [809, 275] width 8 height 8
checkbox input "true"
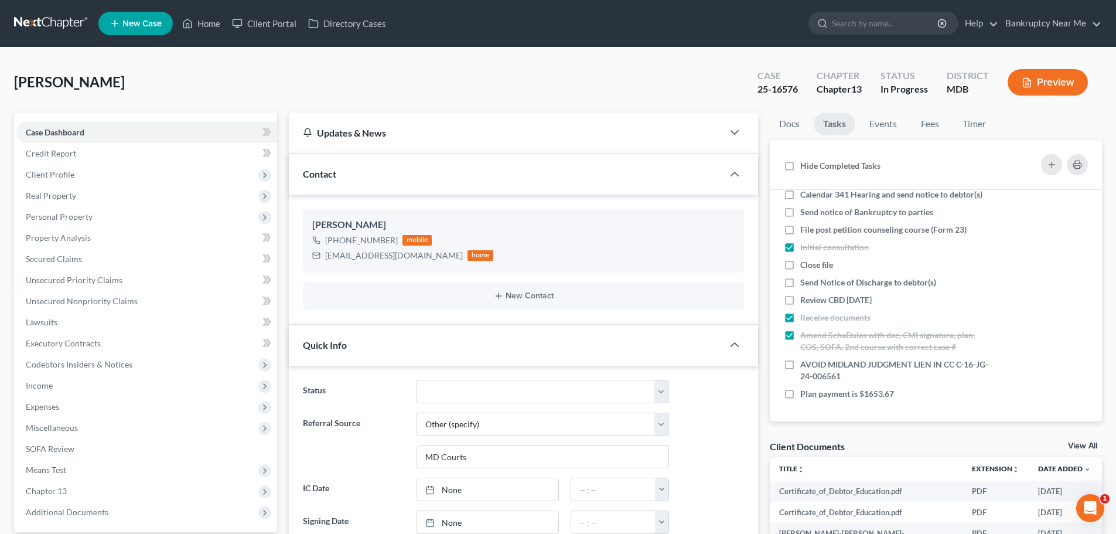
scroll to position [0, 0]
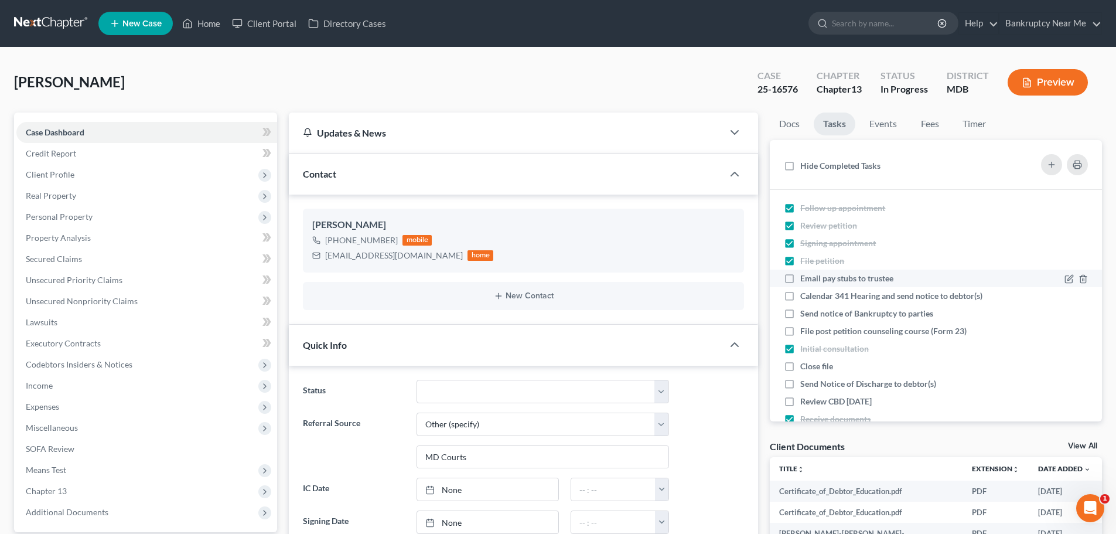
drag, startPoint x: 104, startPoint y: 1, endPoint x: 874, endPoint y: 276, distance: 817.1
click at [874, 276] on span "Email pay stubs to trustee" at bounding box center [847, 278] width 93 height 10
click at [813, 276] on input "Email pay stubs to trustee" at bounding box center [809, 277] width 8 height 8
checkbox input "true"
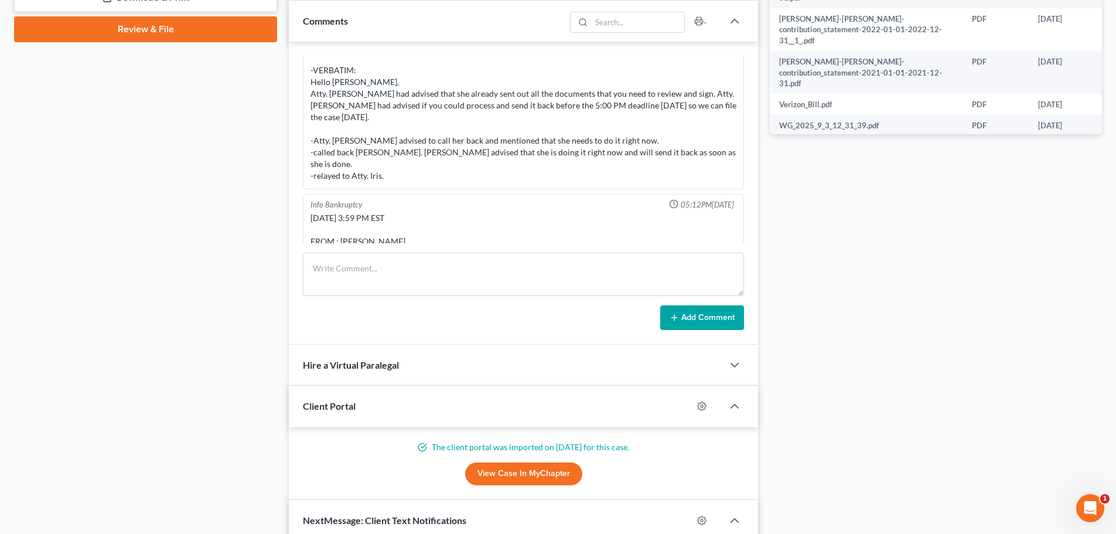
scroll to position [9058, 0]
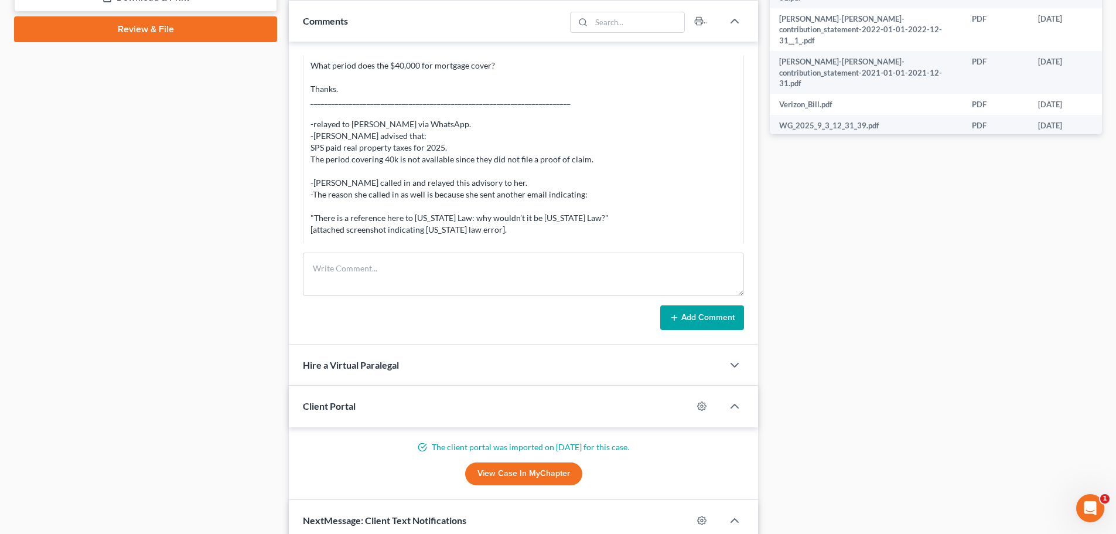
drag, startPoint x: 86, startPoint y: 155, endPoint x: 94, endPoint y: 154, distance: 9.0
click at [86, 155] on div "Case Dashboard Payments Invoices Payments Payments Credit Report Client Profile" at bounding box center [145, 139] width 275 height 1169
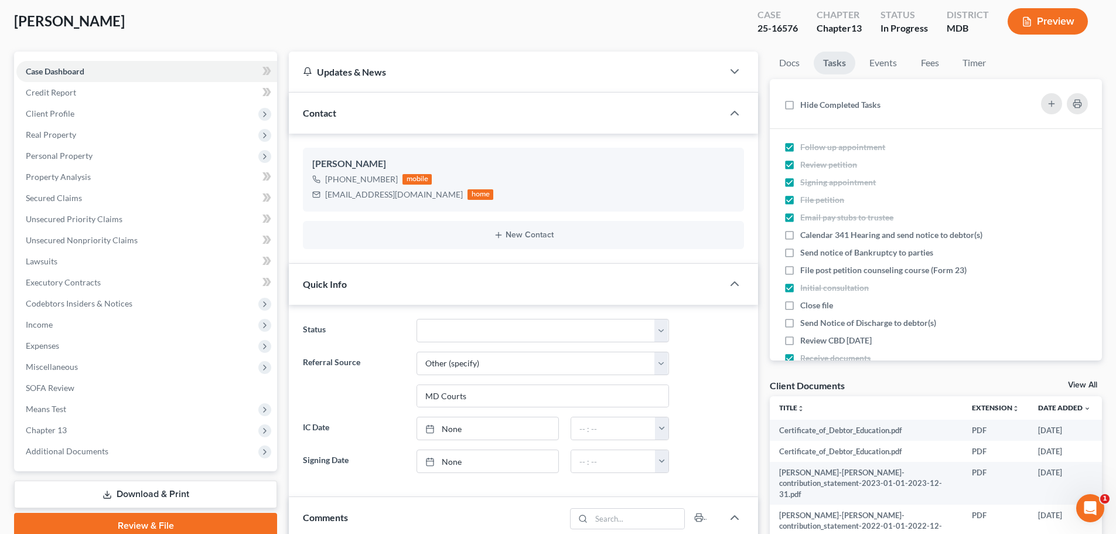
scroll to position [0, 0]
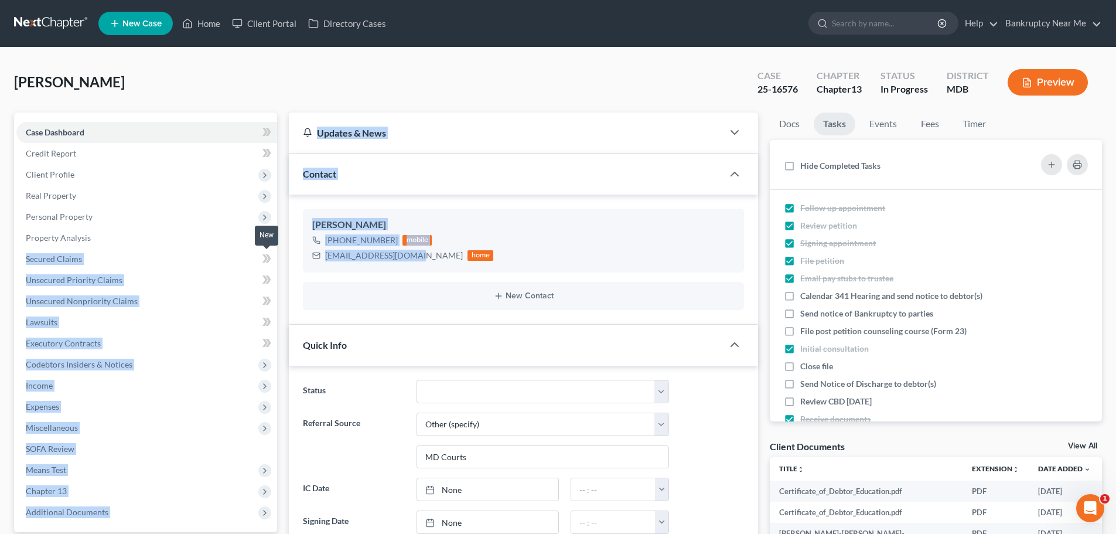
drag, startPoint x: 413, startPoint y: 257, endPoint x: 260, endPoint y: 261, distance: 153.6
click at [367, 259] on div "klenaiaskew@gmail.com" at bounding box center [394, 256] width 138 height 12
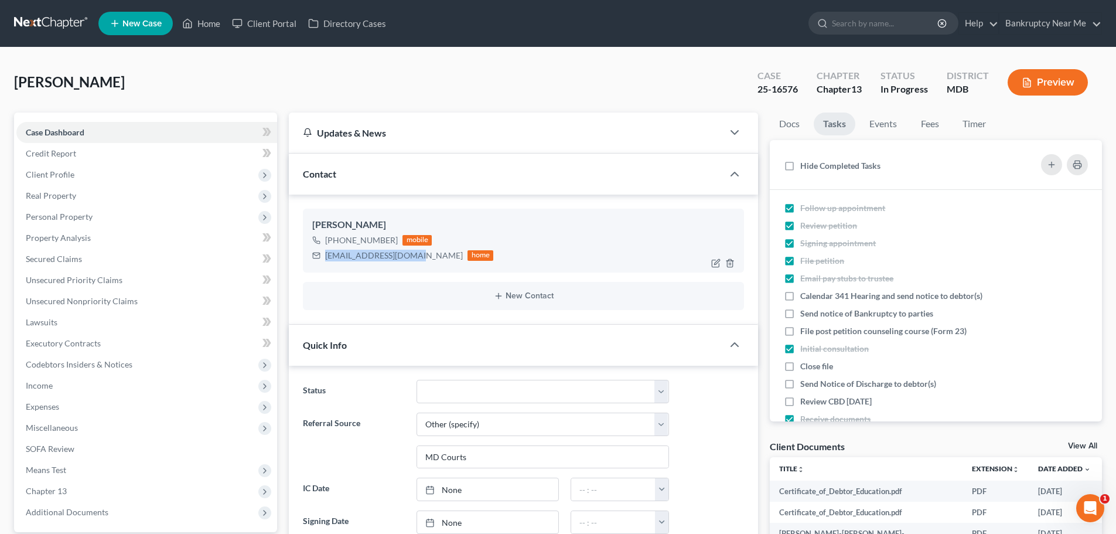
drag, startPoint x: 410, startPoint y: 257, endPoint x: 326, endPoint y: 260, distance: 84.4
click at [326, 260] on div "klenaiaskew@gmail.com" at bounding box center [394, 256] width 138 height 12
copy div "klenaiaskew@gmail.com"
drag, startPoint x: 795, startPoint y: 118, endPoint x: 813, endPoint y: 153, distance: 39.9
click at [795, 118] on link "Docs" at bounding box center [789, 124] width 39 height 23
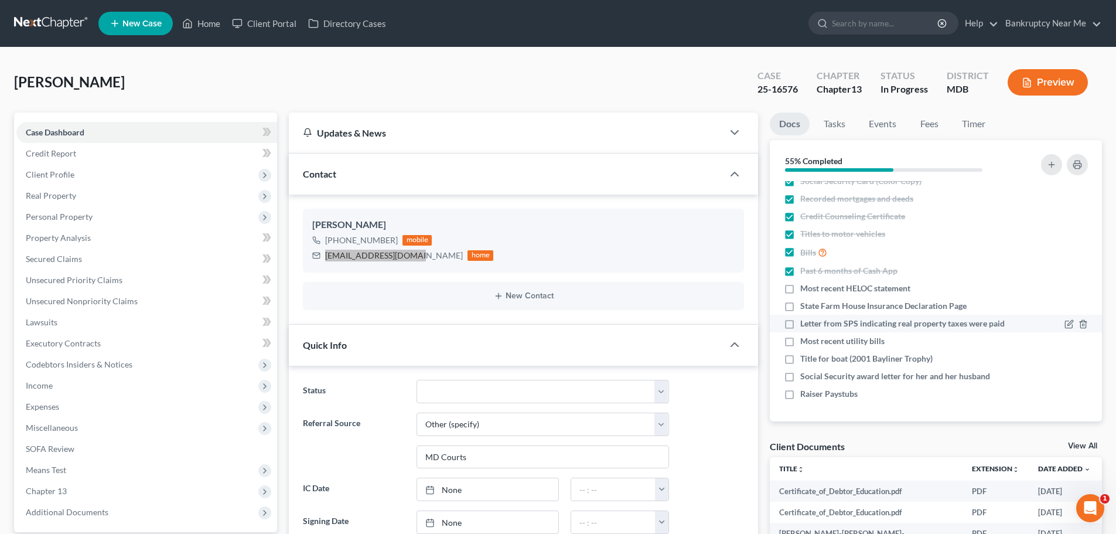
scroll to position [120, 0]
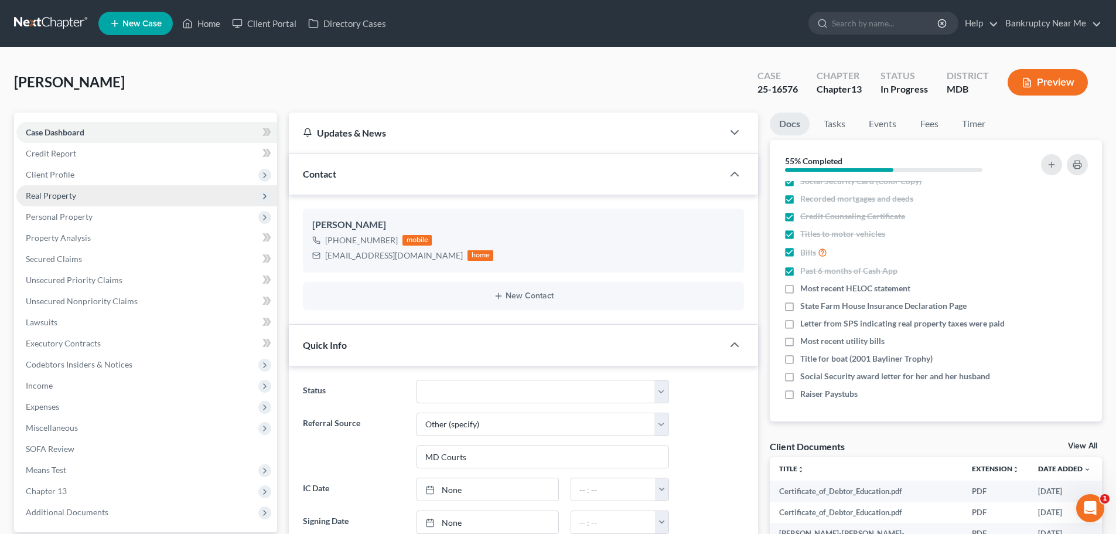
click at [98, 183] on span "Client Profile" at bounding box center [146, 174] width 261 height 21
click at [107, 199] on span "Filing Information" at bounding box center [82, 195] width 66 height 10
select select "1"
select select "0"
select select "3"
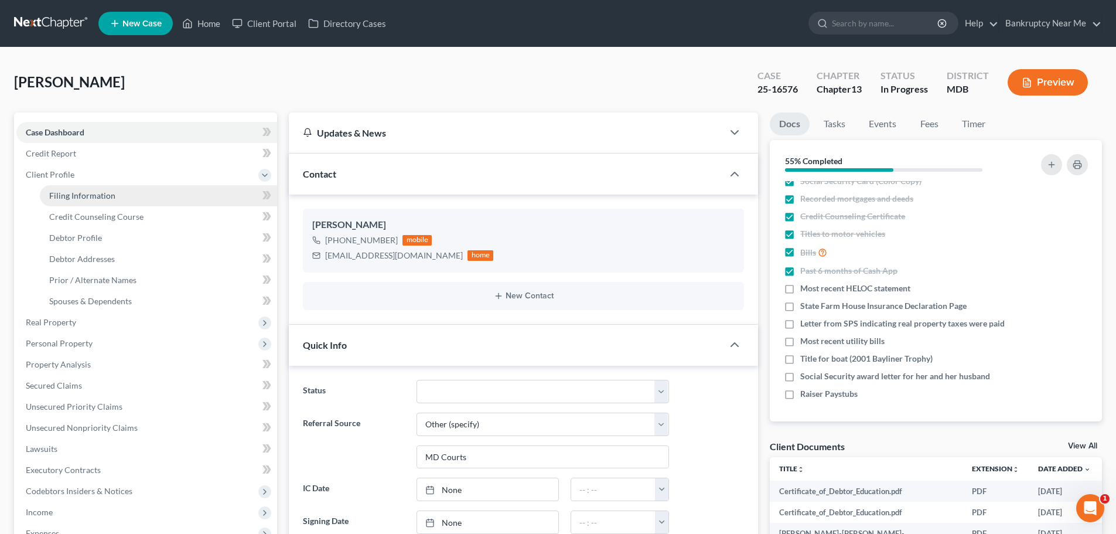
select select "38"
select select "0"
select select "21"
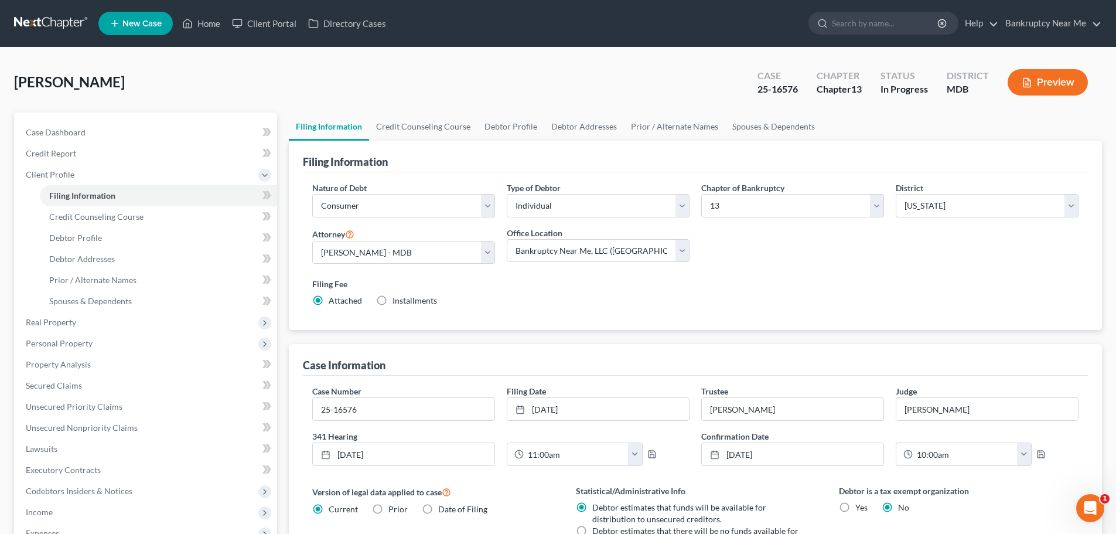
click at [109, 63] on div "Askew, Kathi Upgraded Case 25-16576 Chapter Chapter 13 Status In Progress Distr…" at bounding box center [558, 87] width 1088 height 51
click at [110, 129] on link "Case Dashboard" at bounding box center [146, 132] width 261 height 21
select select "6"
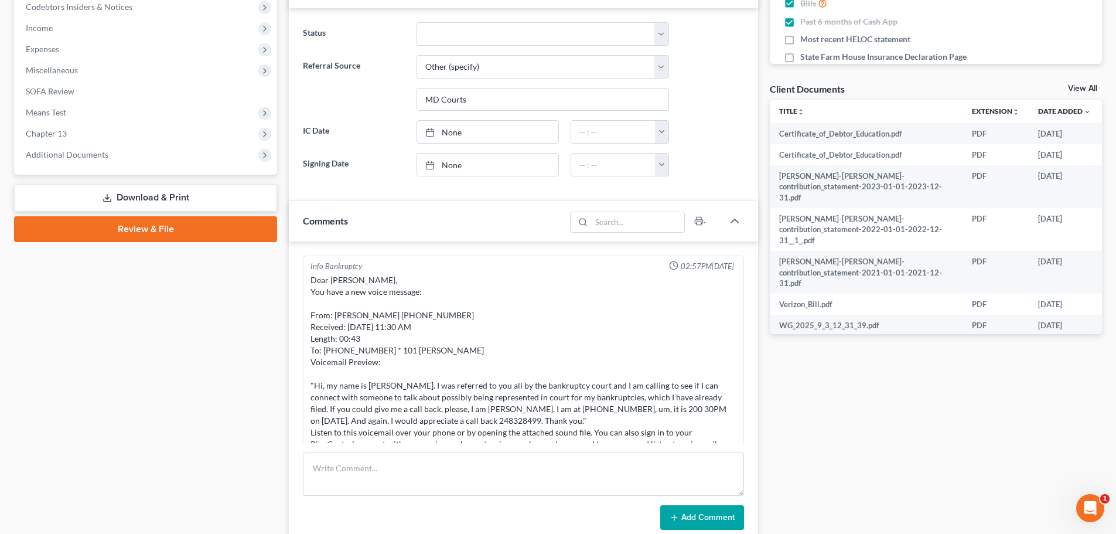
scroll to position [9058, 0]
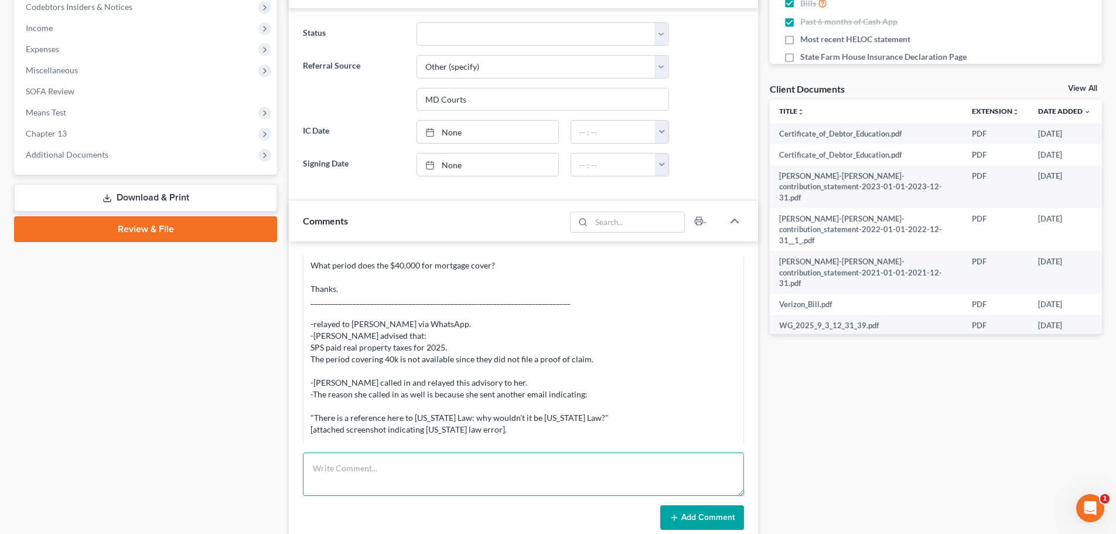
click at [462, 468] on textarea at bounding box center [523, 473] width 441 height 43
paste textarea "From: Iris Kwon <iris@bankruptcynearme.org> Sent: Monday, September 15, 2025 7:…"
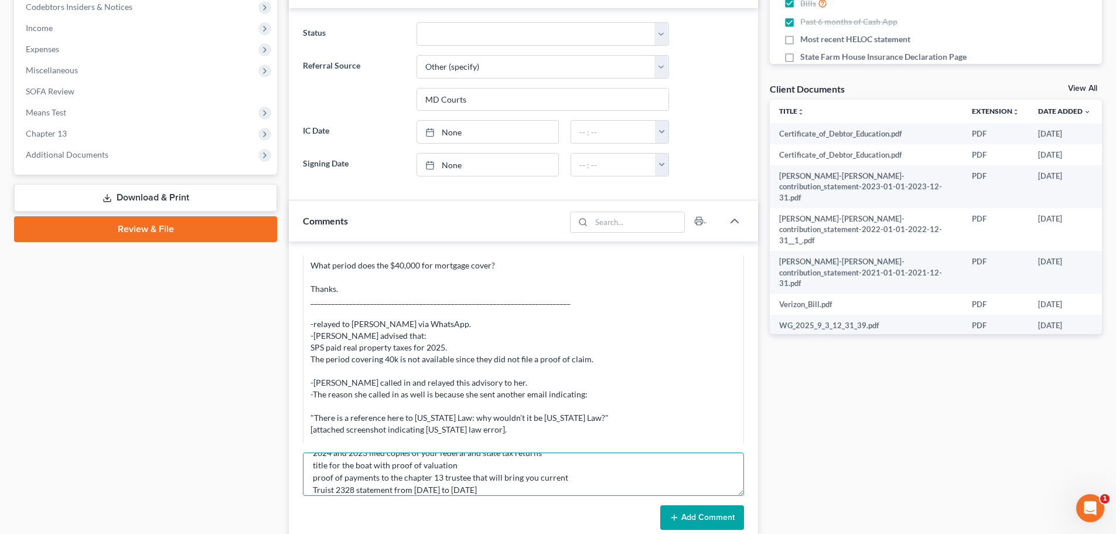
type textarea "From: Iris Kwon <iris@bankruptcynearme.org> Sent: Monday, September 15, 2025 7:…"
drag, startPoint x: 670, startPoint y: 520, endPoint x: 669, endPoint y: 510, distance: 10.6
click at [669, 512] on button "Add Comment" at bounding box center [702, 517] width 84 height 25
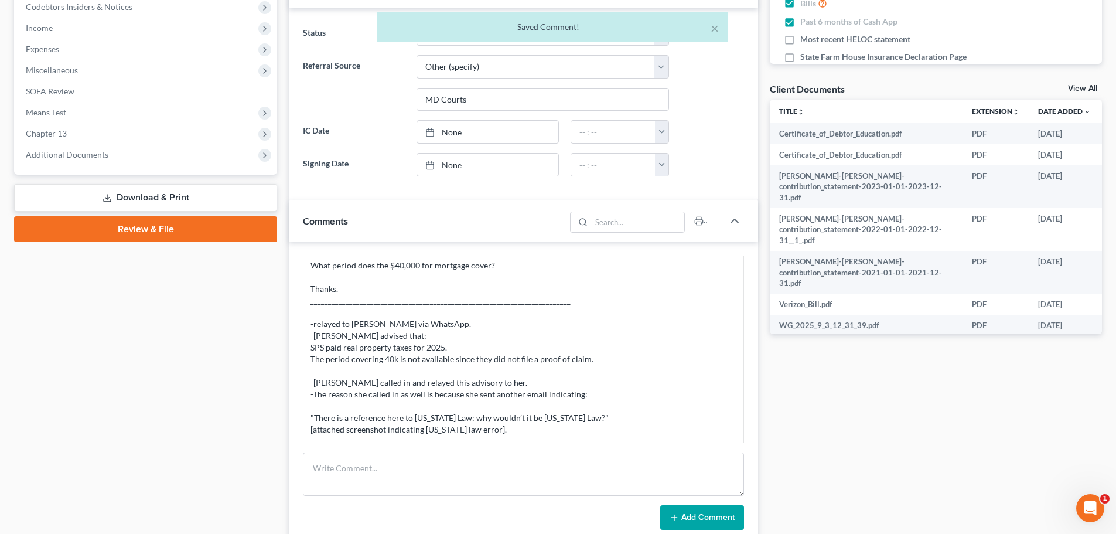
scroll to position [9266, 0]
